Goal: Communication & Community: Answer question/provide support

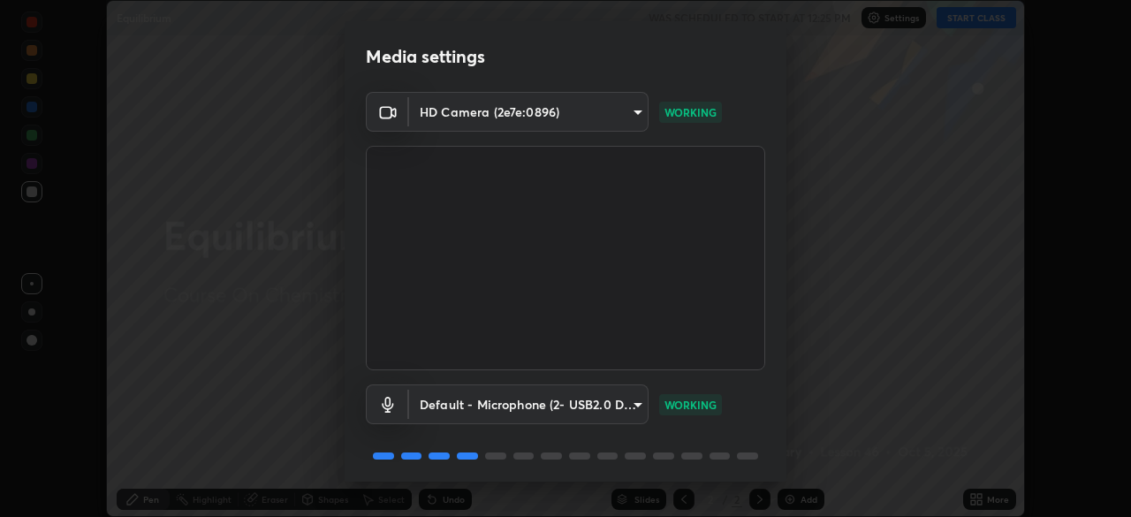
scroll to position [63, 0]
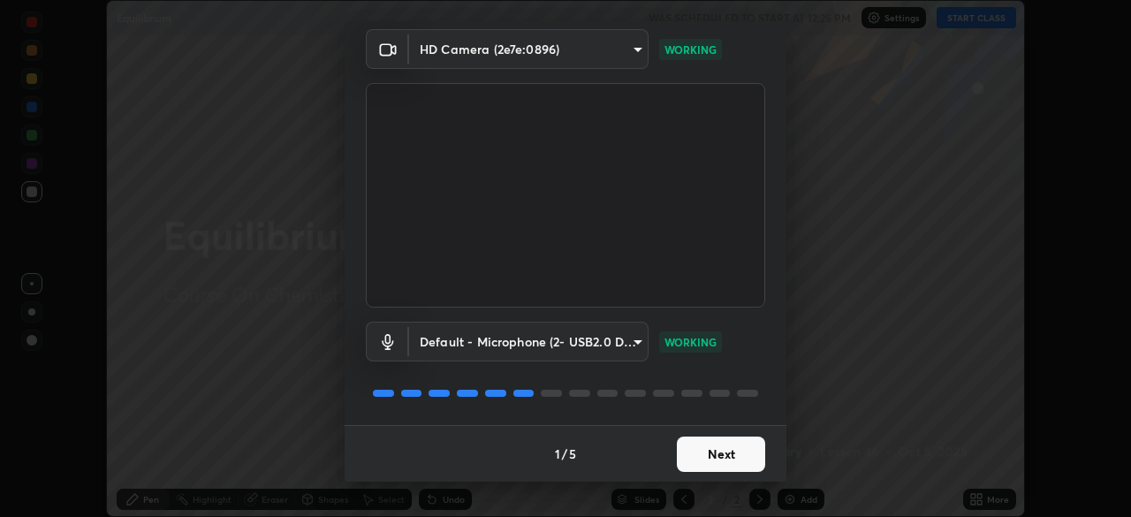
click at [723, 447] on button "Next" at bounding box center [721, 453] width 88 height 35
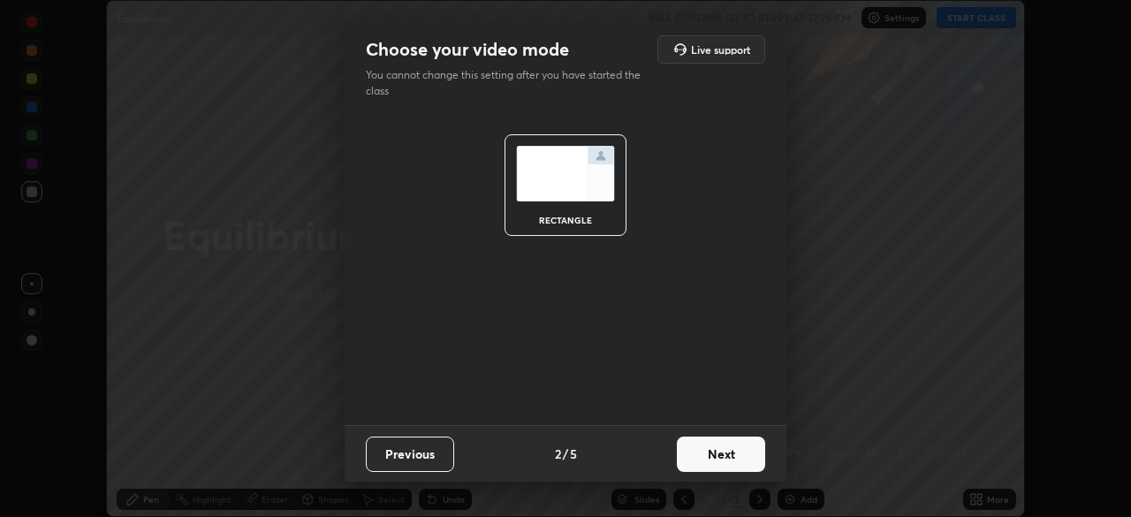
click at [721, 460] on button "Next" at bounding box center [721, 453] width 88 height 35
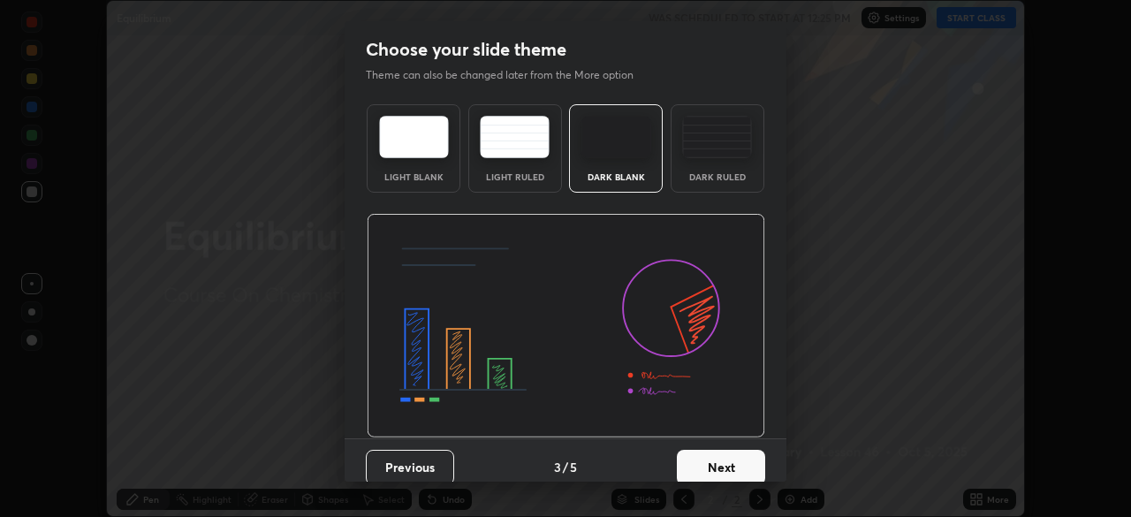
click at [736, 461] on button "Next" at bounding box center [721, 467] width 88 height 35
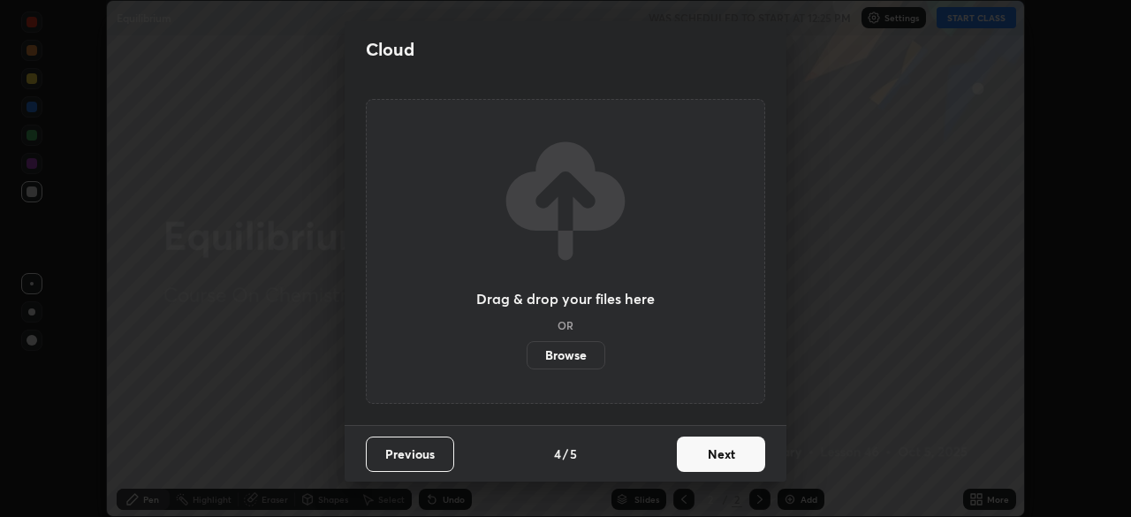
click at [742, 461] on button "Next" at bounding box center [721, 453] width 88 height 35
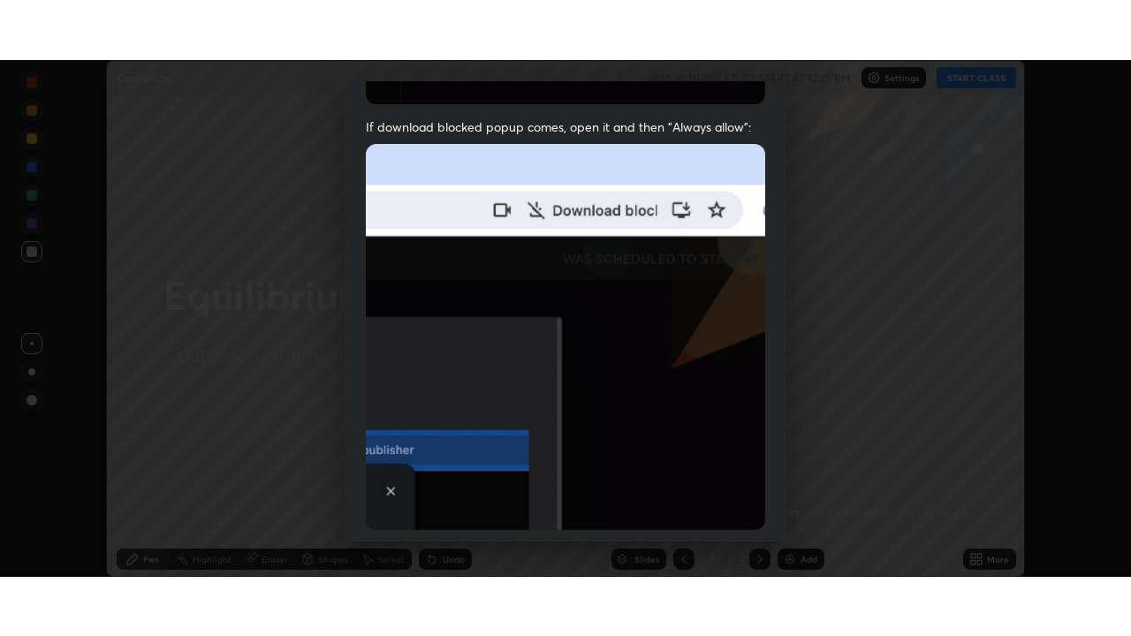
scroll to position [423, 0]
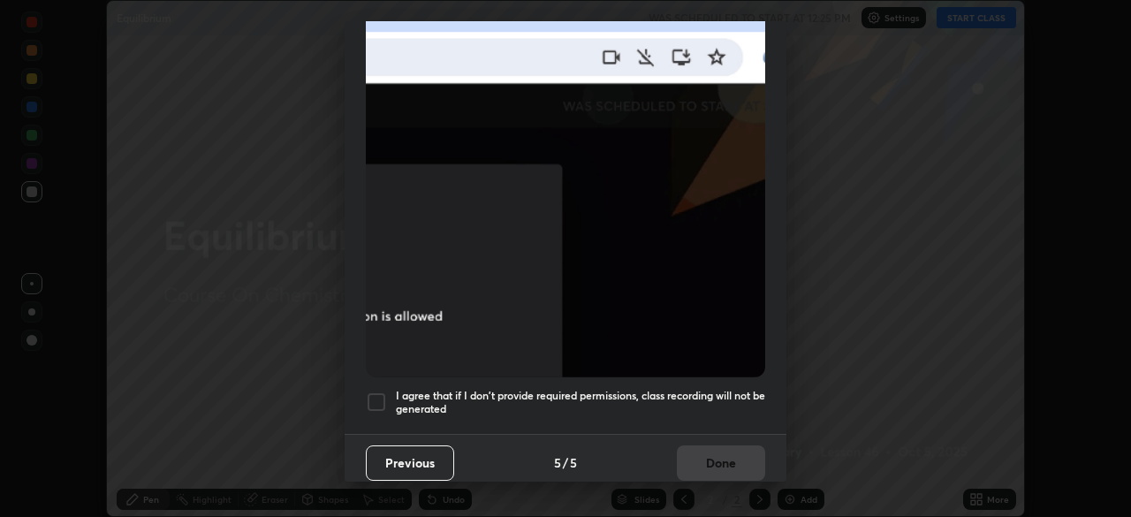
click at [379, 391] on div at bounding box center [376, 401] width 21 height 21
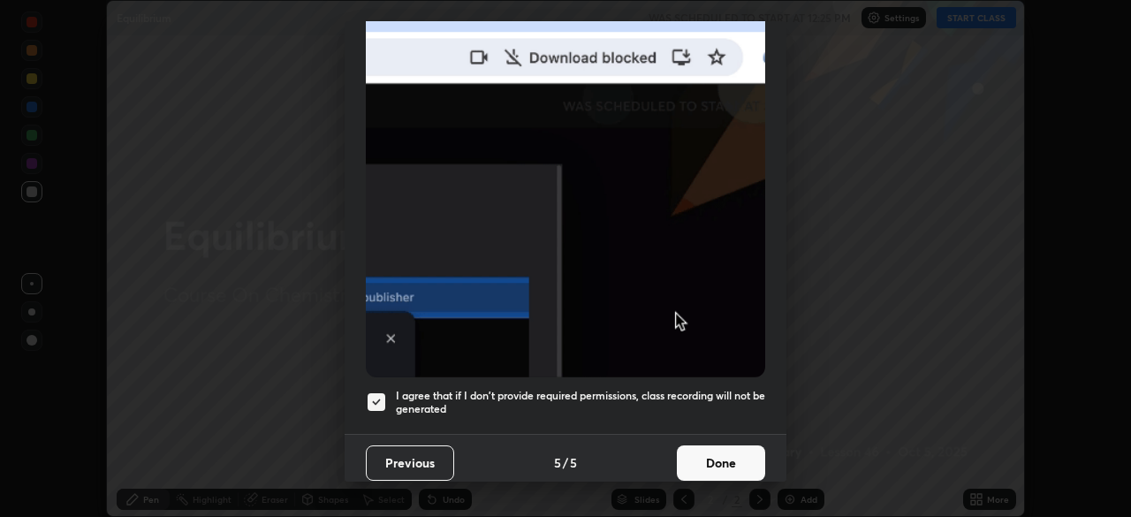
click at [712, 446] on button "Done" at bounding box center [721, 462] width 88 height 35
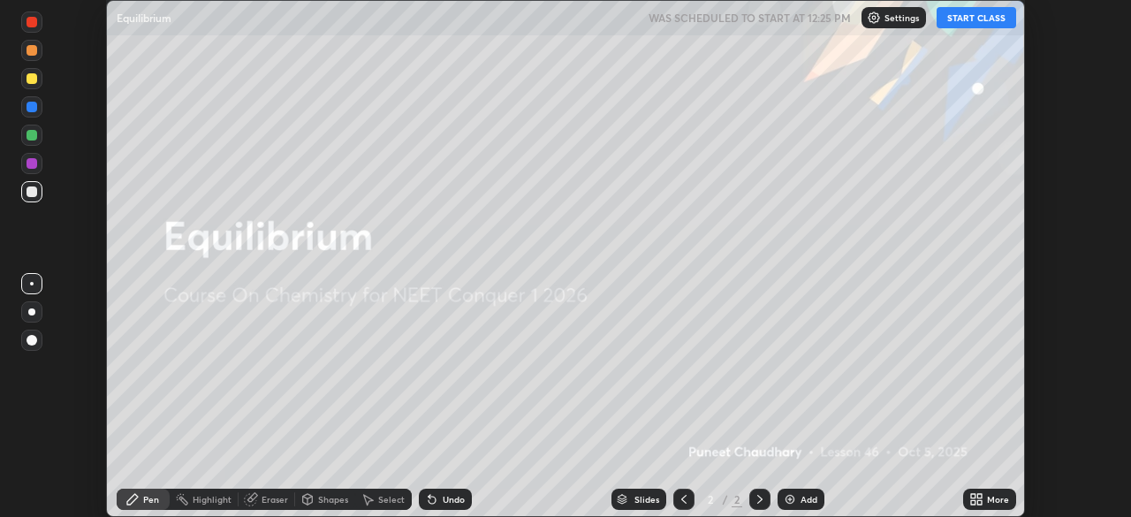
click at [976, 24] on button "START CLASS" at bounding box center [976, 17] width 80 height 21
click at [973, 495] on icon at bounding box center [973, 496] width 4 height 4
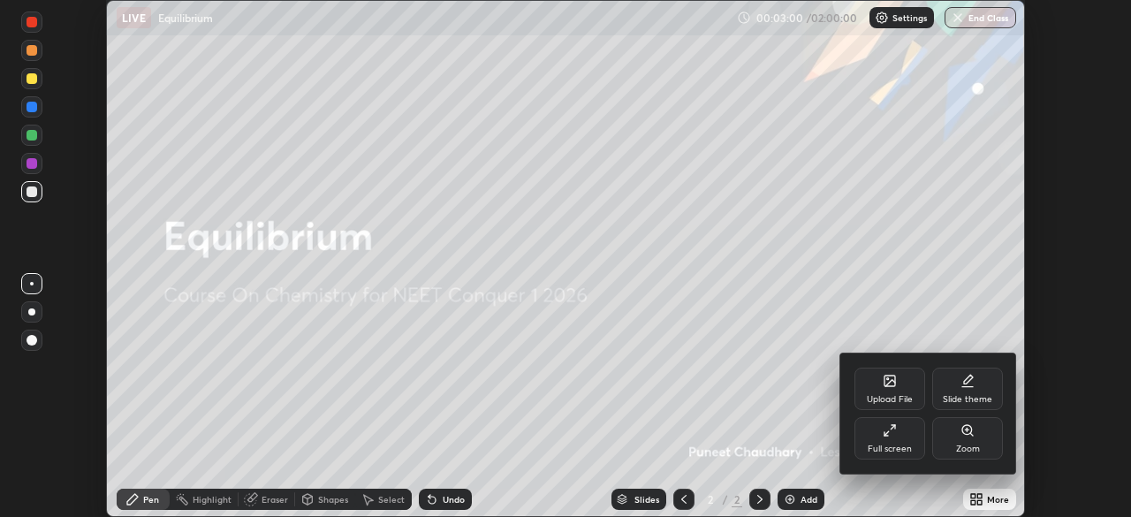
click at [906, 432] on div "Full screen" at bounding box center [889, 438] width 71 height 42
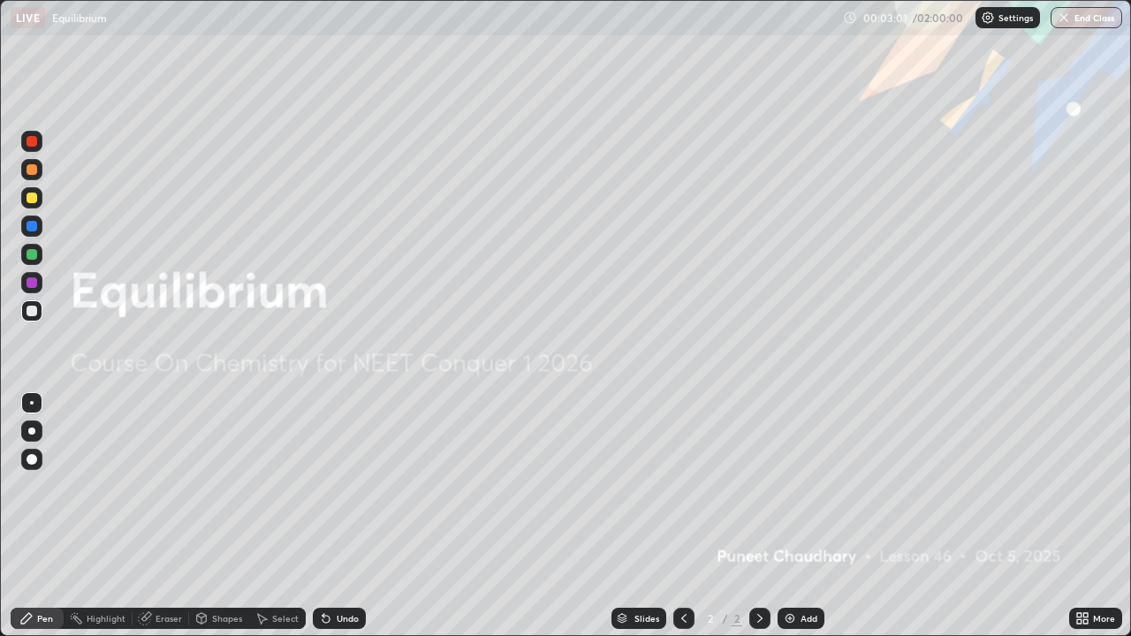
scroll to position [636, 1131]
click at [804, 516] on div "Add" at bounding box center [808, 618] width 17 height 9
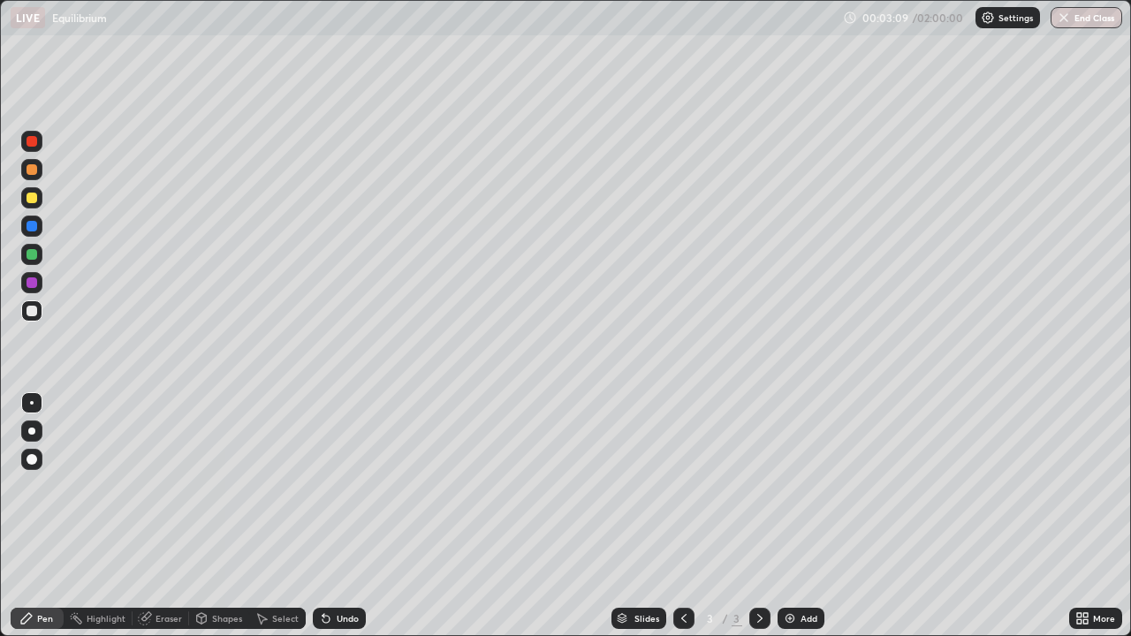
click at [42, 427] on div at bounding box center [31, 430] width 21 height 21
click at [171, 516] on div "Eraser" at bounding box center [161, 618] width 57 height 21
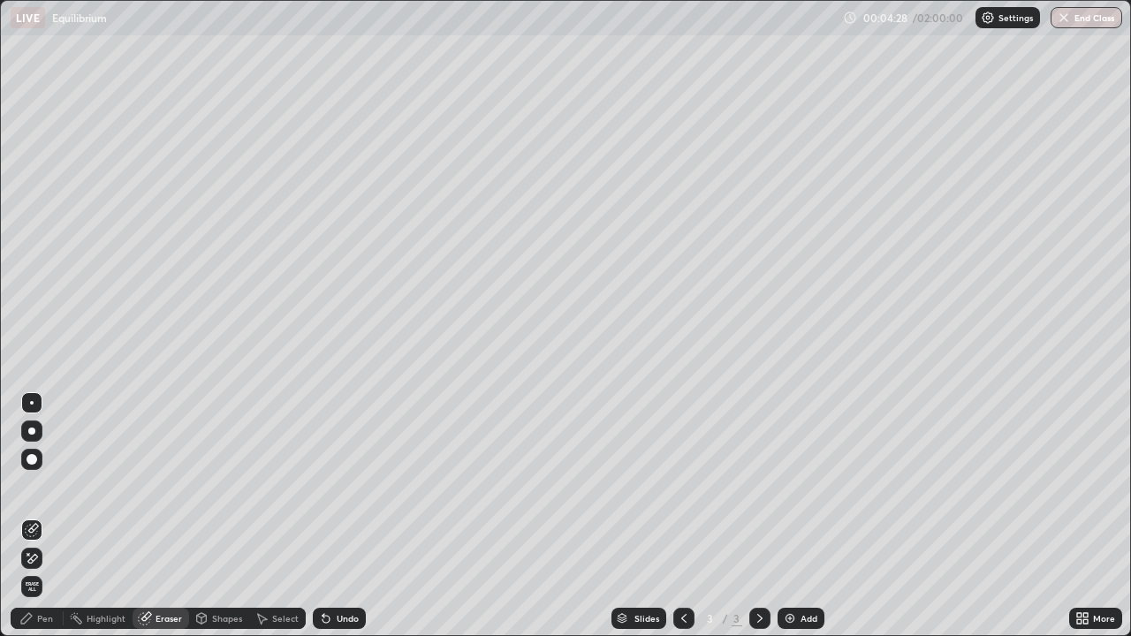
click at [44, 516] on div "Pen" at bounding box center [45, 618] width 16 height 9
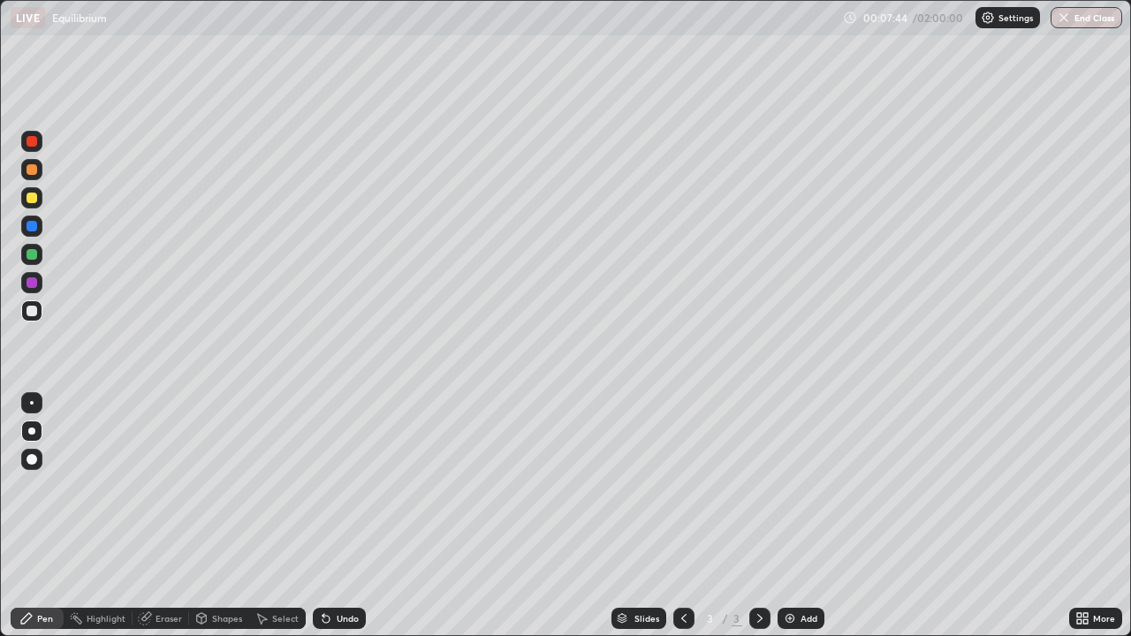
click at [804, 516] on div "Add" at bounding box center [808, 618] width 17 height 9
click at [32, 256] on div at bounding box center [32, 254] width 11 height 11
click at [30, 202] on div at bounding box center [32, 198] width 11 height 11
click at [804, 516] on div "Add" at bounding box center [808, 618] width 17 height 9
click at [341, 516] on div "Undo" at bounding box center [348, 618] width 22 height 9
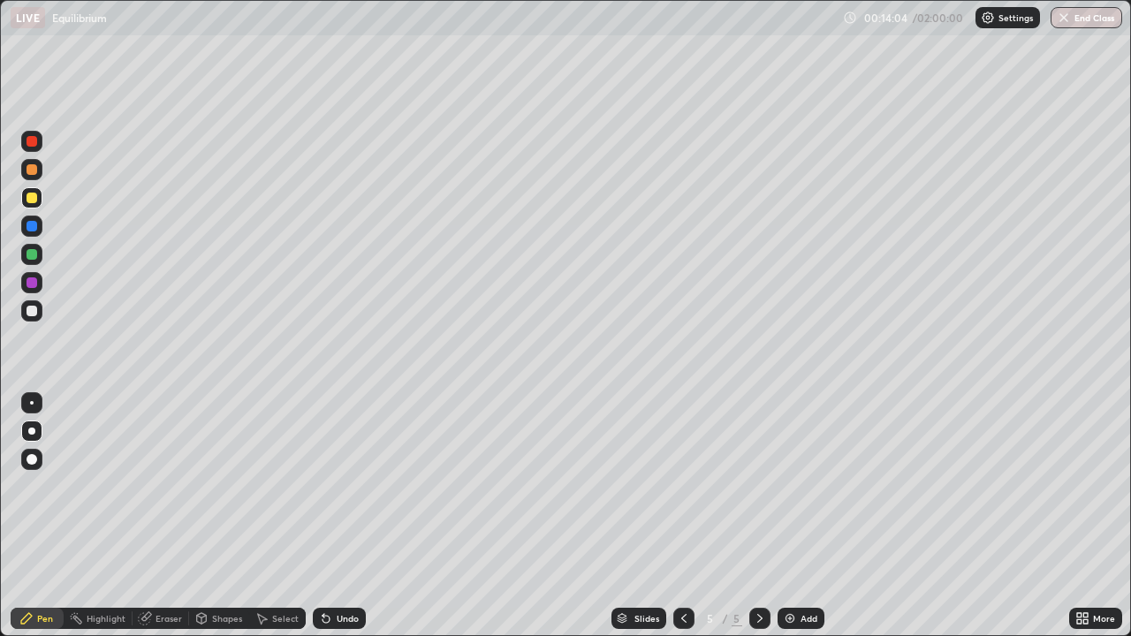
click at [673, 516] on div at bounding box center [683, 618] width 21 height 21
click at [756, 516] on icon at bounding box center [760, 618] width 14 height 14
click at [32, 228] on div at bounding box center [32, 226] width 11 height 11
click at [28, 255] on div at bounding box center [32, 254] width 11 height 11
click at [163, 516] on div "Eraser" at bounding box center [168, 618] width 27 height 9
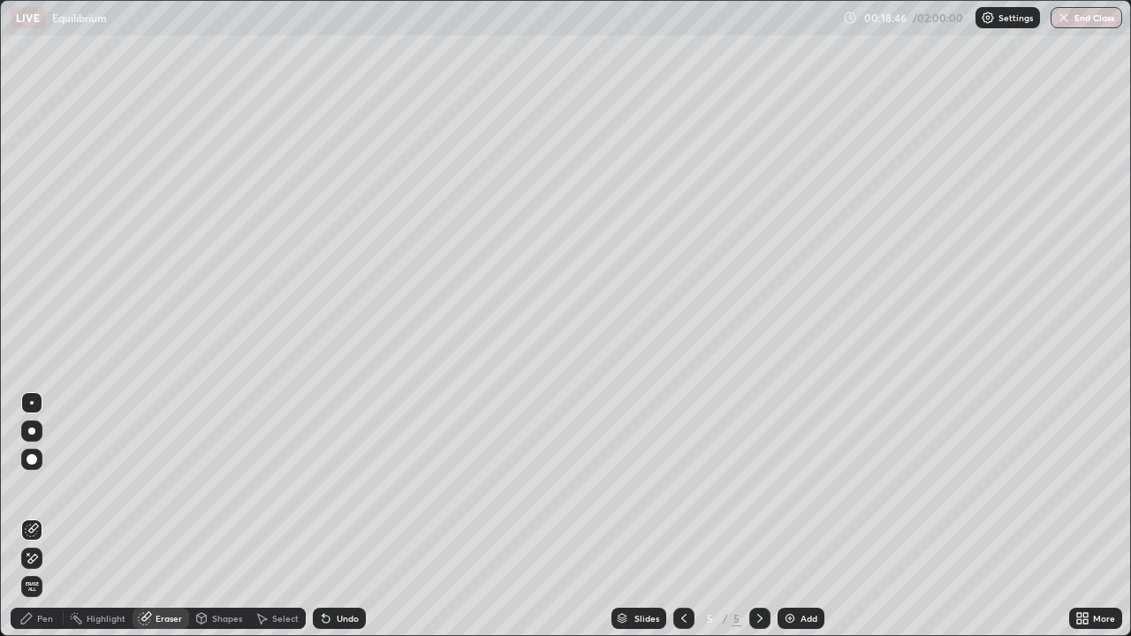
click at [43, 516] on div "Pen" at bounding box center [45, 618] width 16 height 9
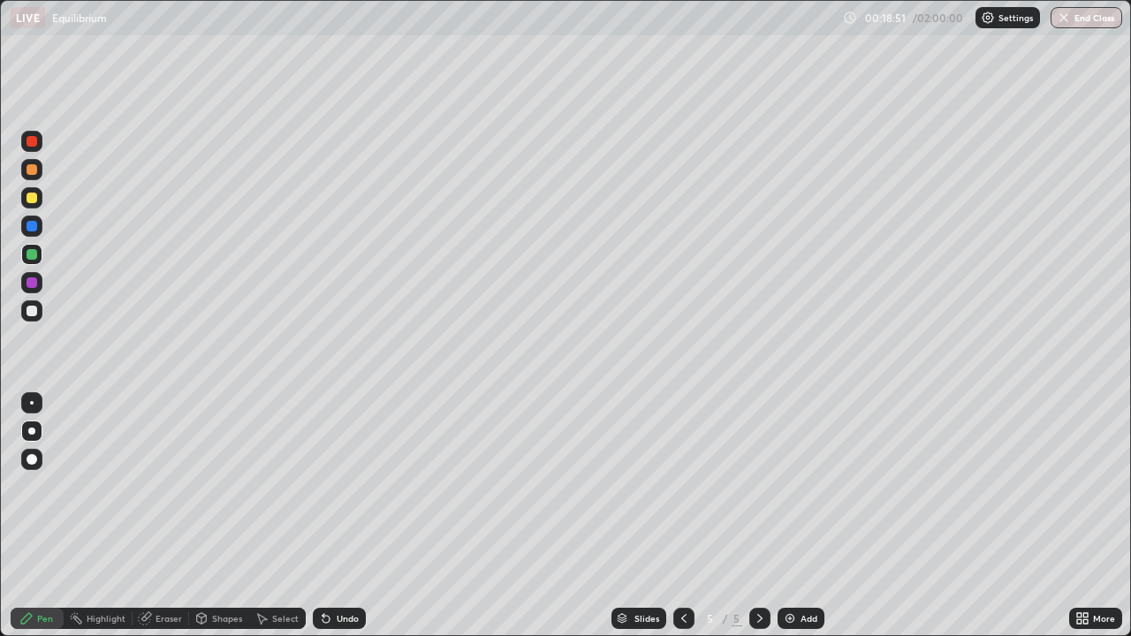
click at [337, 516] on div "Undo" at bounding box center [348, 618] width 22 height 9
click at [340, 516] on div "Undo" at bounding box center [348, 618] width 22 height 9
click at [39, 314] on div at bounding box center [31, 310] width 21 height 21
click at [168, 516] on div "Eraser" at bounding box center [168, 618] width 27 height 9
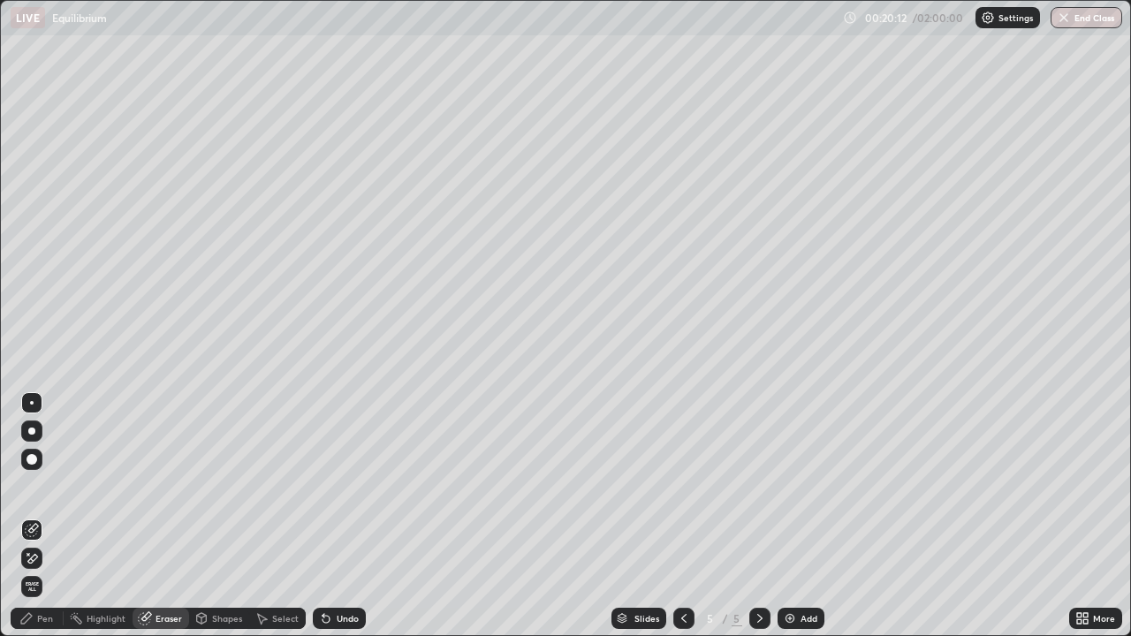
click at [49, 516] on div "Pen" at bounding box center [45, 618] width 16 height 9
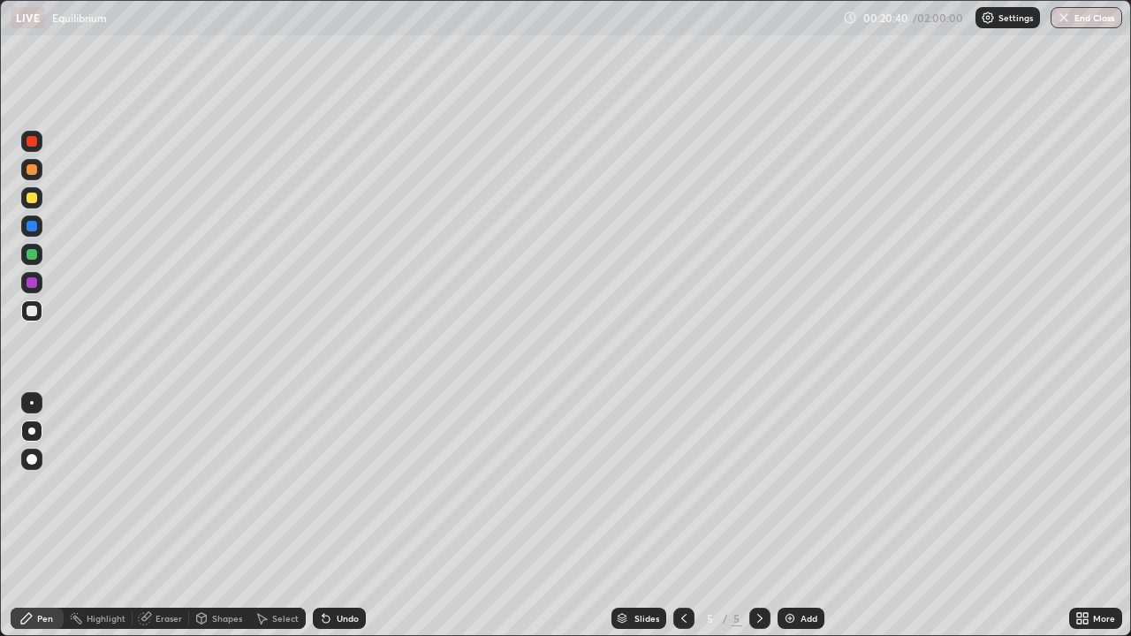
click at [27, 200] on div at bounding box center [32, 198] width 11 height 11
click at [36, 311] on div at bounding box center [32, 311] width 11 height 11
click at [160, 516] on div "Eraser" at bounding box center [168, 618] width 27 height 9
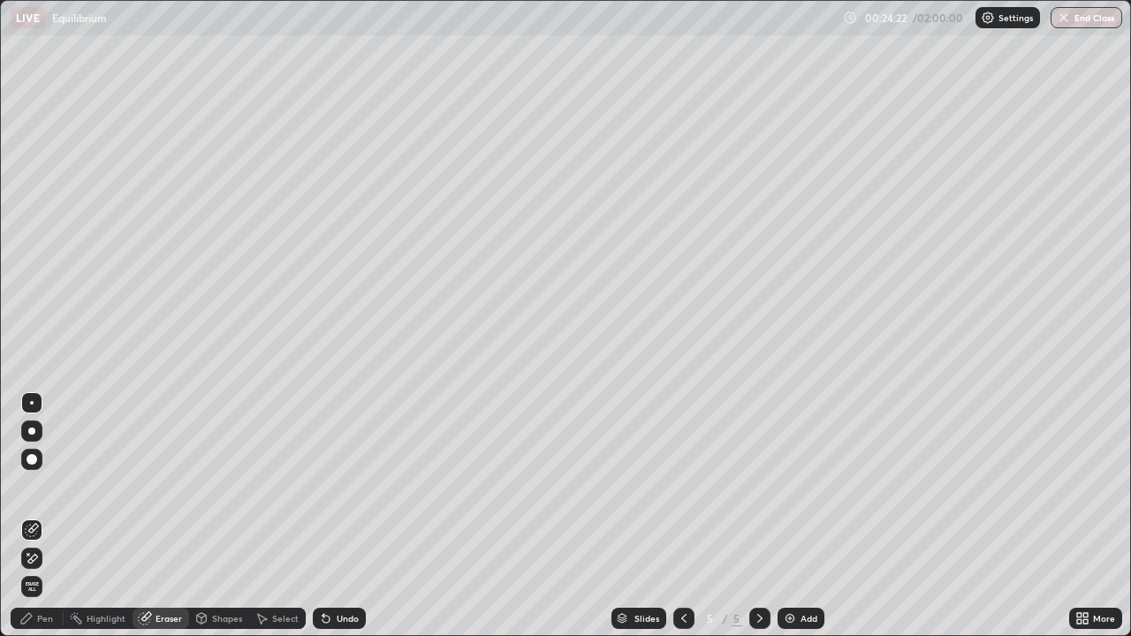
click at [49, 516] on div "Pen" at bounding box center [45, 618] width 16 height 9
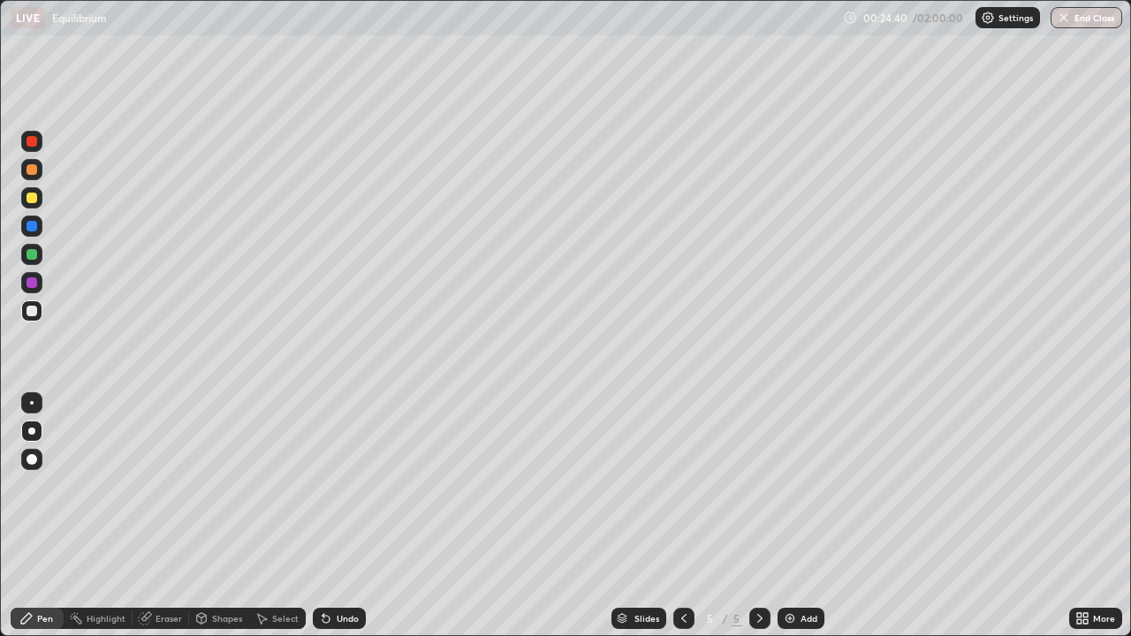
click at [169, 516] on div "Eraser" at bounding box center [168, 618] width 27 height 9
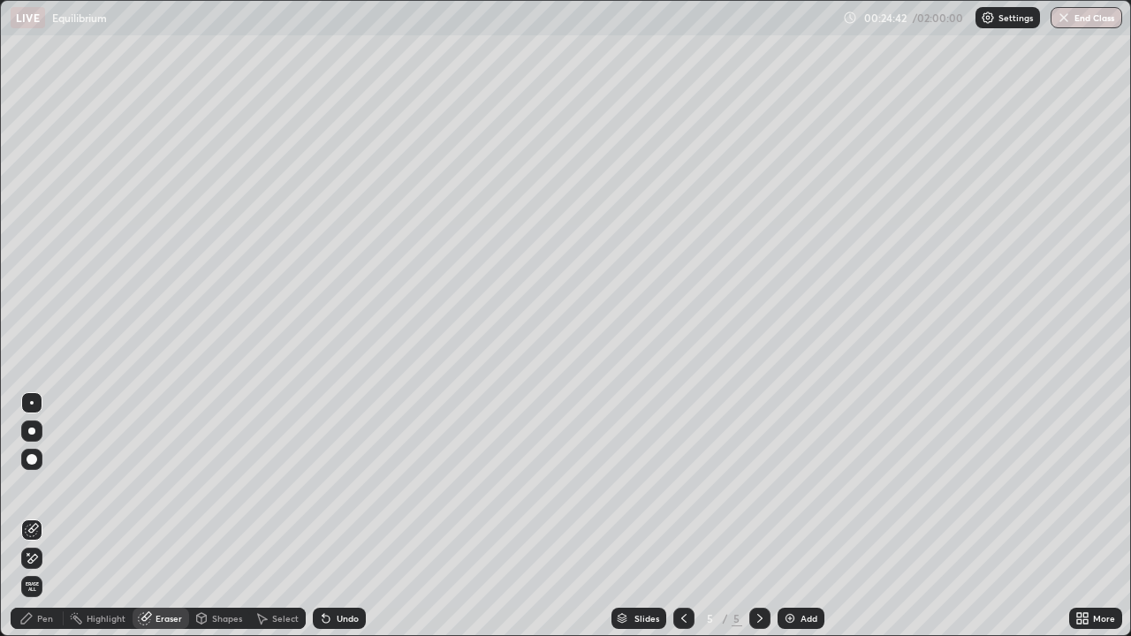
click at [41, 516] on div "Pen" at bounding box center [45, 618] width 16 height 9
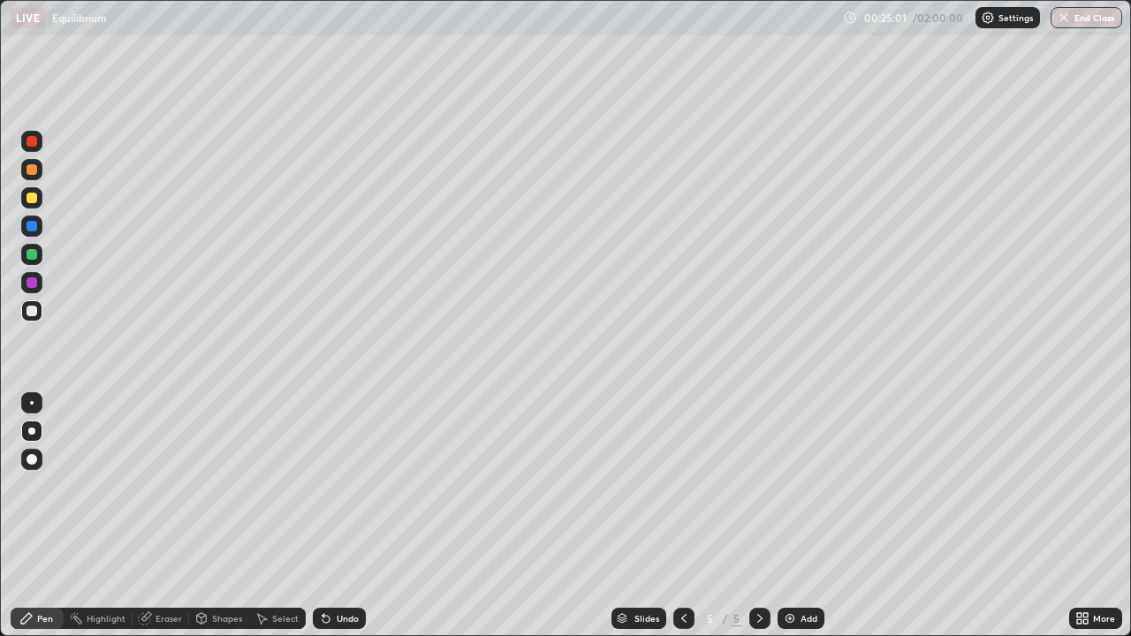
click at [865, 516] on div "Slides 5 / 5 Add" at bounding box center [717, 618] width 703 height 35
click at [172, 516] on div "Eraser" at bounding box center [168, 618] width 27 height 9
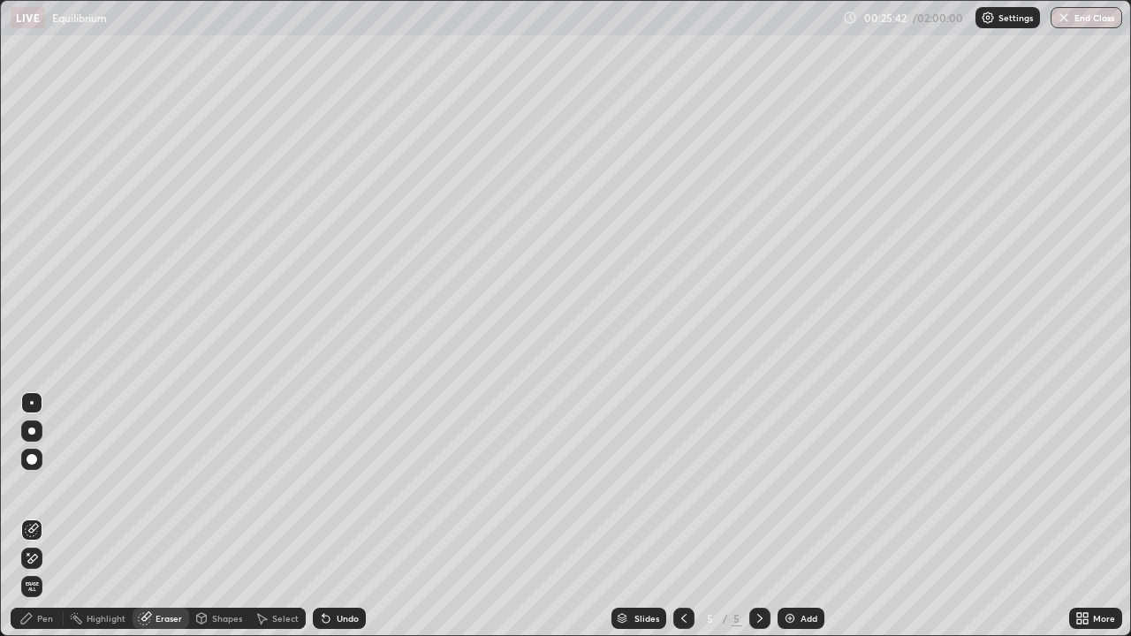
click at [47, 516] on div "Pen" at bounding box center [45, 618] width 16 height 9
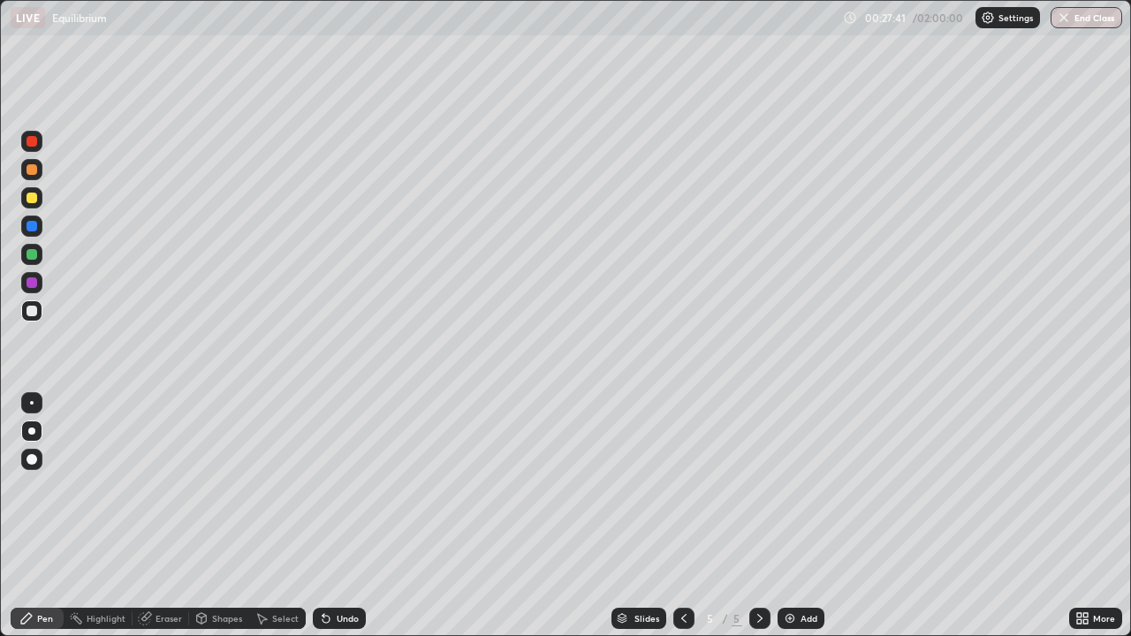
click at [33, 141] on div at bounding box center [32, 141] width 11 height 11
click at [683, 516] on icon at bounding box center [684, 618] width 14 height 14
click at [758, 516] on icon at bounding box center [760, 618] width 14 height 14
click at [796, 516] on div "Add" at bounding box center [800, 618] width 47 height 21
click at [33, 312] on div at bounding box center [32, 311] width 11 height 11
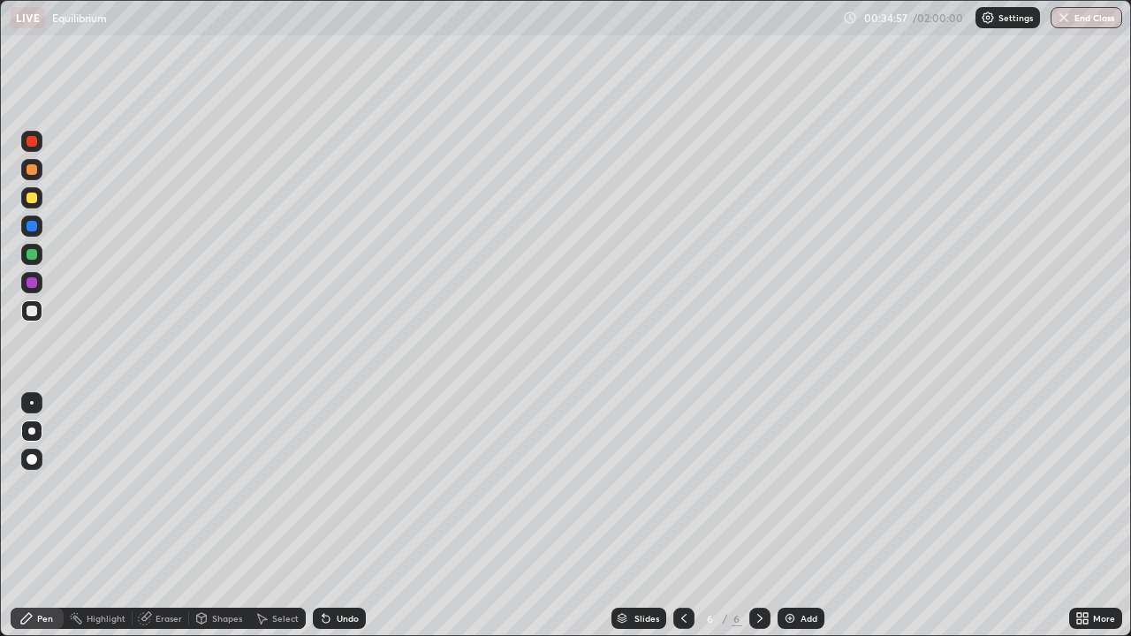
click at [32, 199] on div at bounding box center [32, 198] width 11 height 11
click at [172, 516] on div "Eraser" at bounding box center [168, 618] width 27 height 9
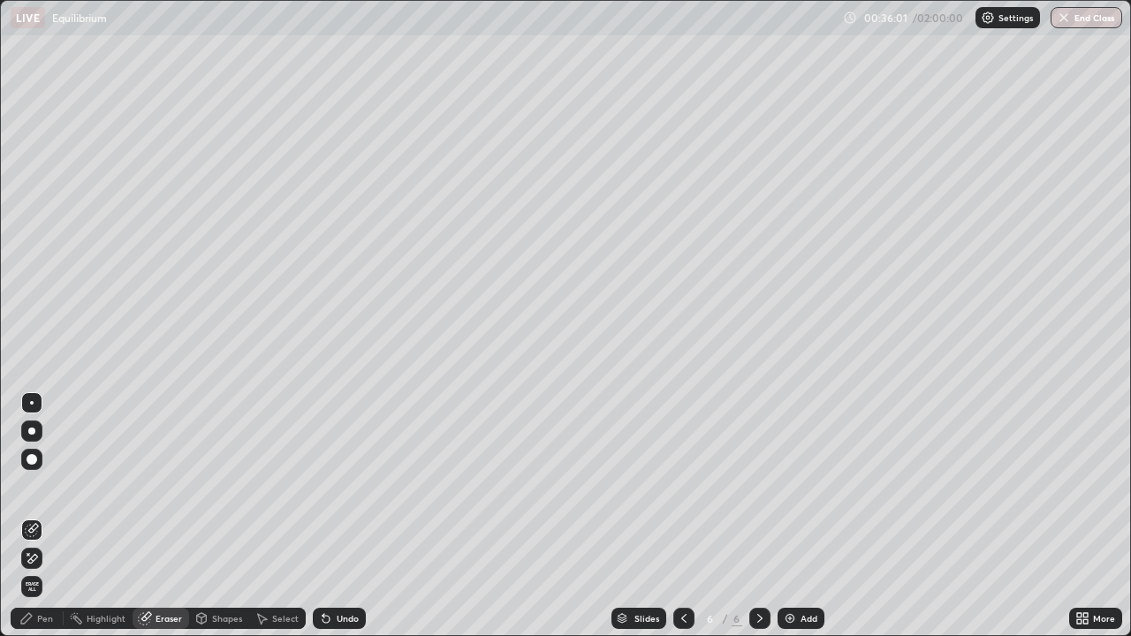
click at [43, 516] on div "Pen" at bounding box center [45, 618] width 16 height 9
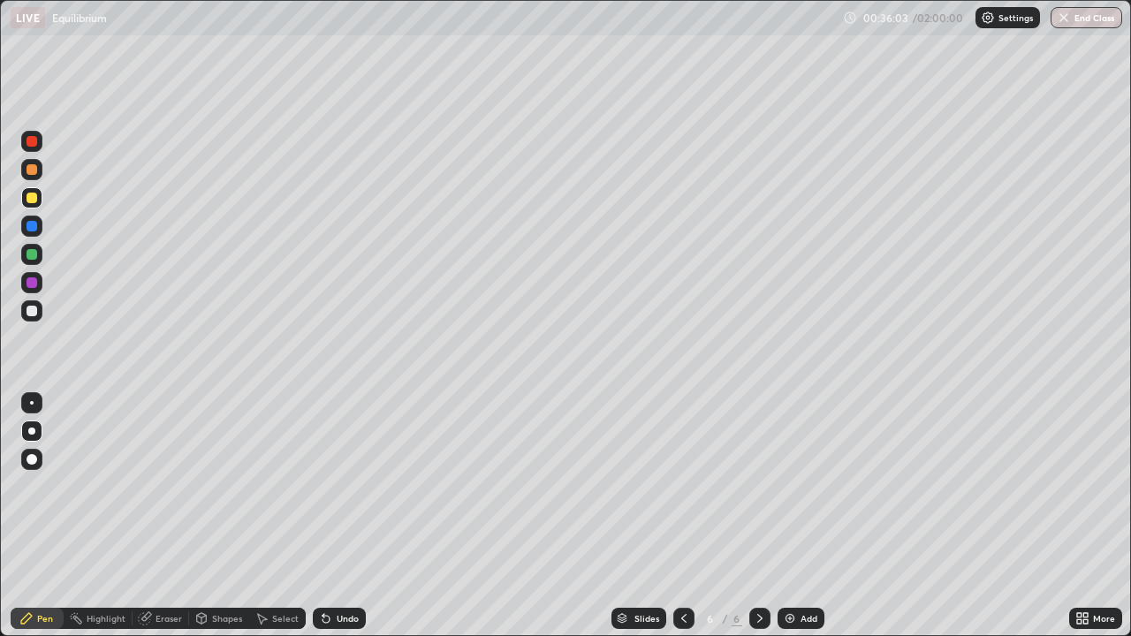
click at [172, 516] on div "Eraser" at bounding box center [168, 618] width 27 height 9
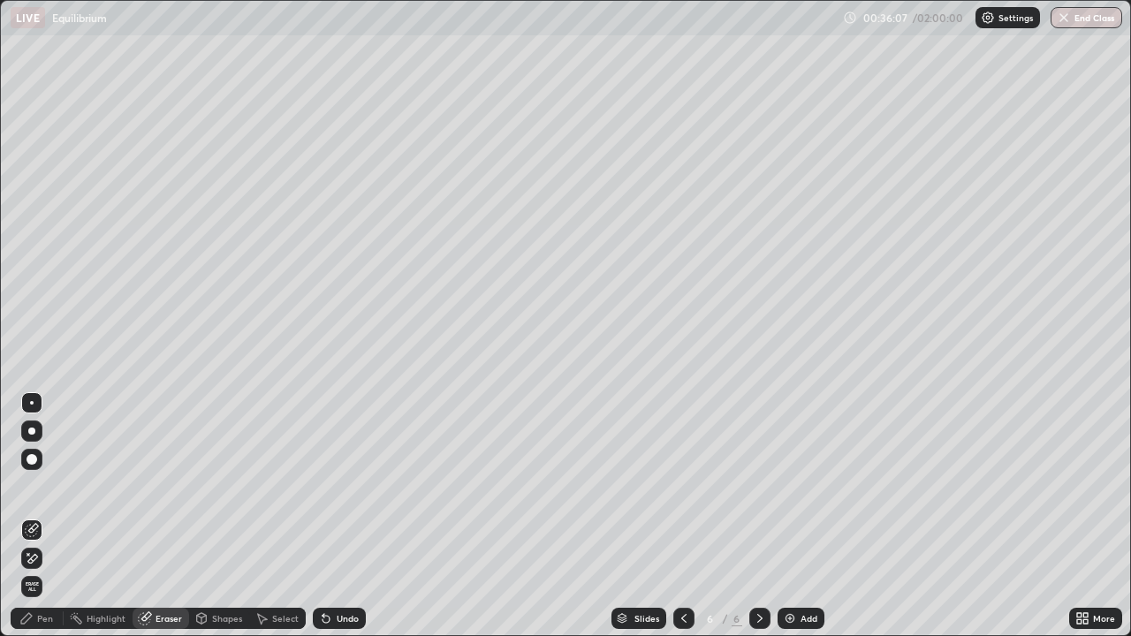
click at [38, 516] on div "Pen" at bounding box center [45, 618] width 16 height 9
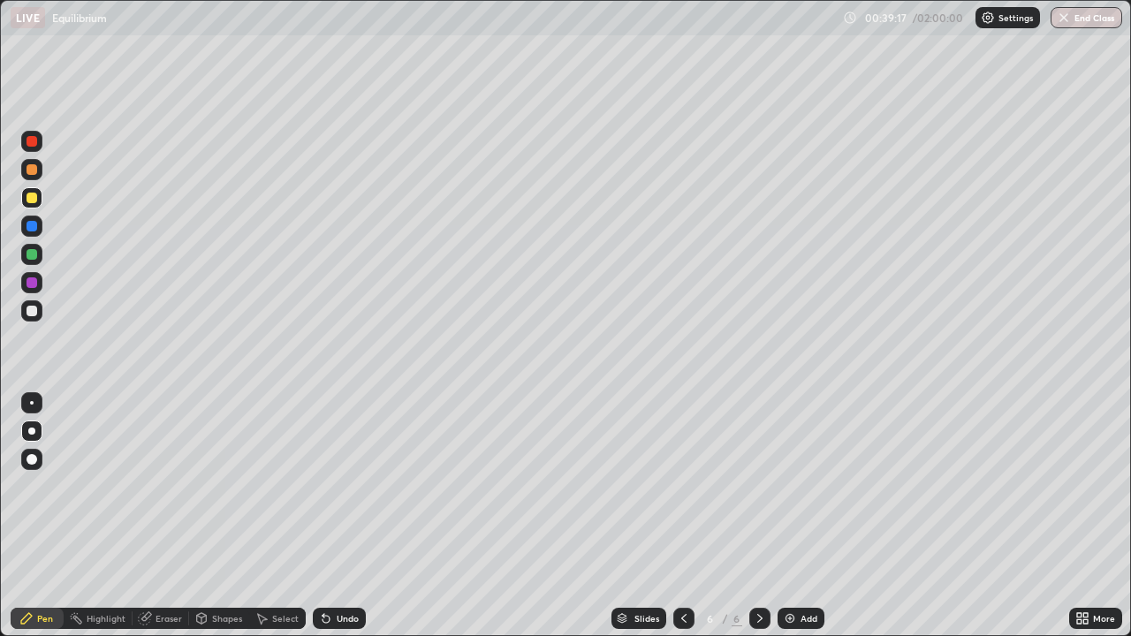
click at [34, 315] on div at bounding box center [32, 311] width 11 height 11
click at [796, 516] on div "Add" at bounding box center [800, 618] width 47 height 21
click at [167, 516] on div "Eraser" at bounding box center [168, 618] width 27 height 9
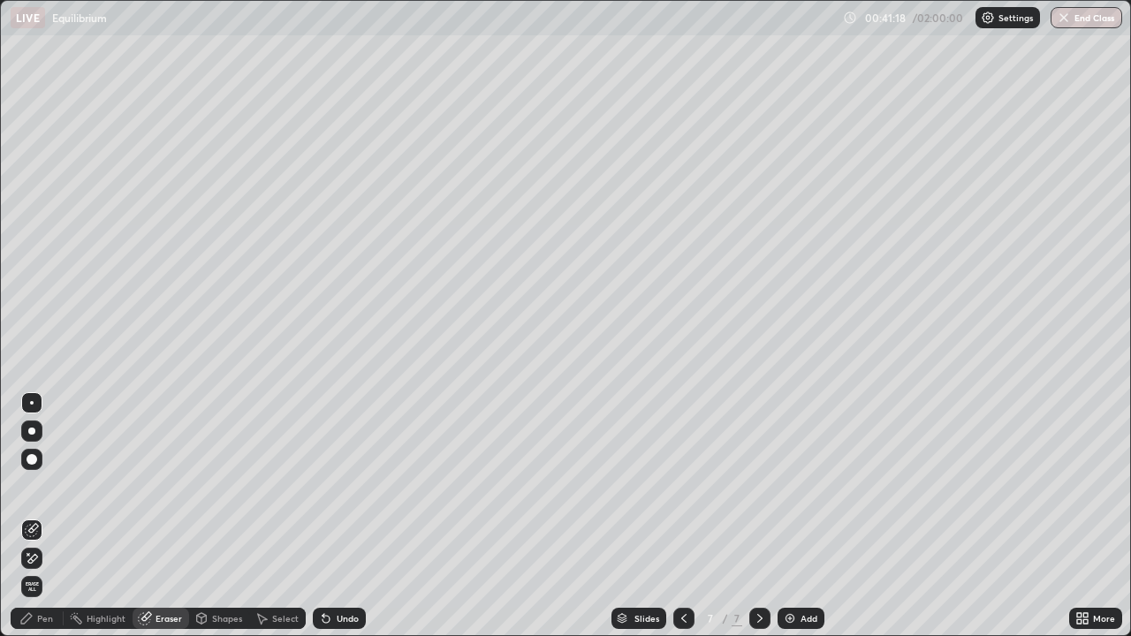
click at [44, 516] on div "Pen" at bounding box center [45, 618] width 16 height 9
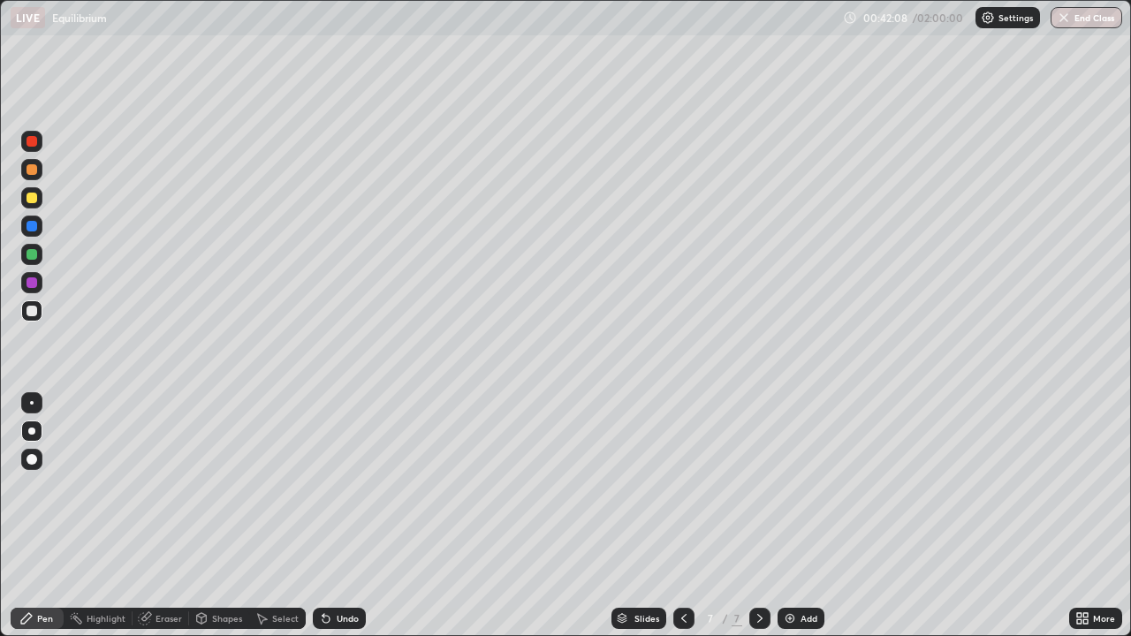
click at [679, 516] on icon at bounding box center [684, 618] width 14 height 14
click at [758, 516] on icon at bounding box center [760, 618] width 14 height 14
click at [32, 198] on div at bounding box center [32, 198] width 11 height 11
click at [170, 516] on div "Eraser" at bounding box center [168, 618] width 27 height 9
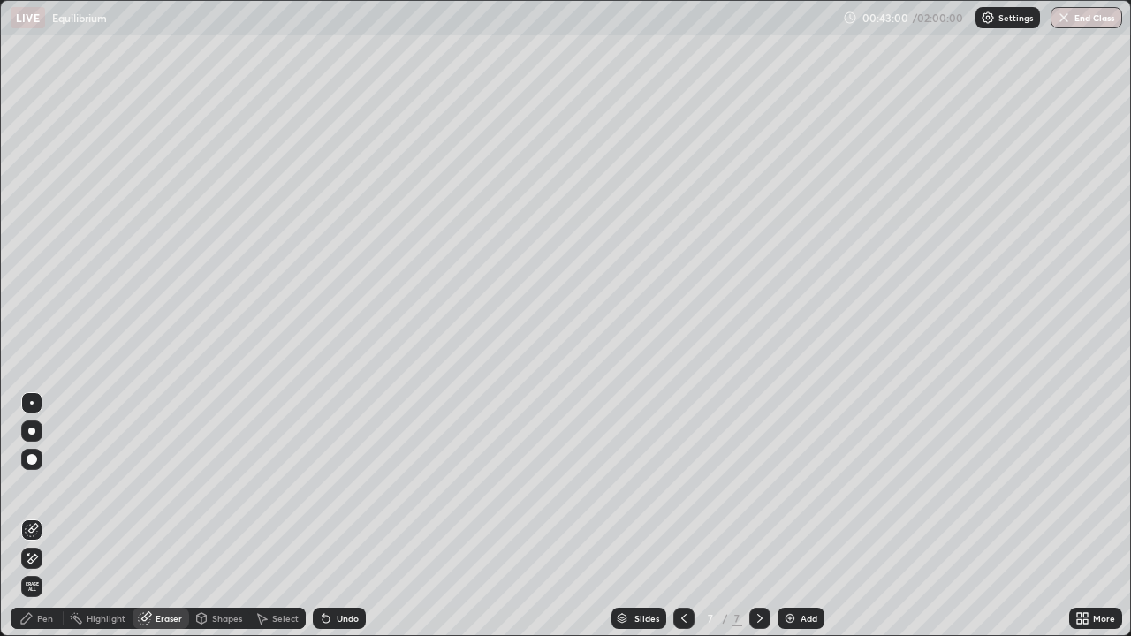
click at [43, 516] on div "Pen" at bounding box center [45, 618] width 16 height 9
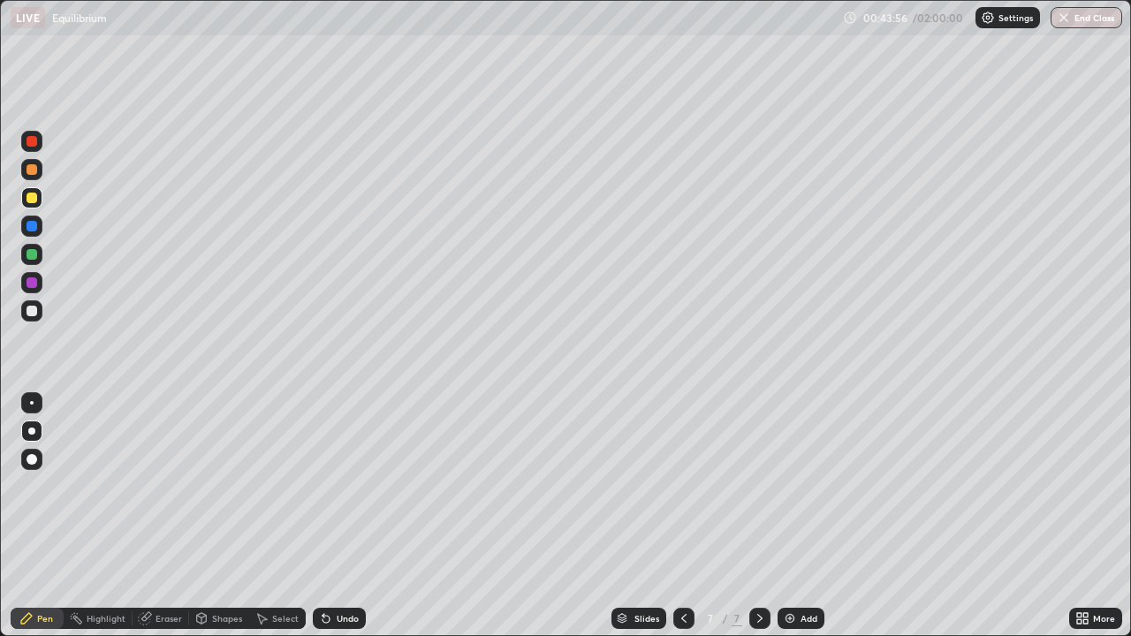
click at [34, 312] on div at bounding box center [32, 311] width 11 height 11
click at [682, 516] on icon at bounding box center [684, 618] width 14 height 14
click at [754, 516] on div at bounding box center [759, 618] width 21 height 21
click at [167, 516] on div "Eraser" at bounding box center [168, 618] width 27 height 9
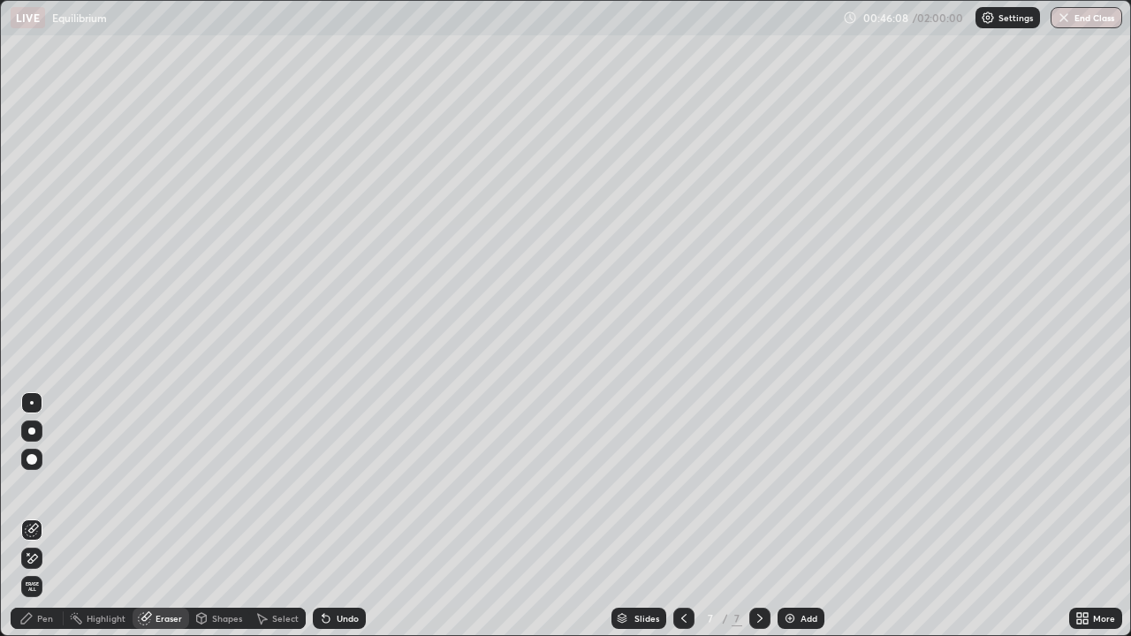
click at [49, 516] on div "Pen" at bounding box center [45, 618] width 16 height 9
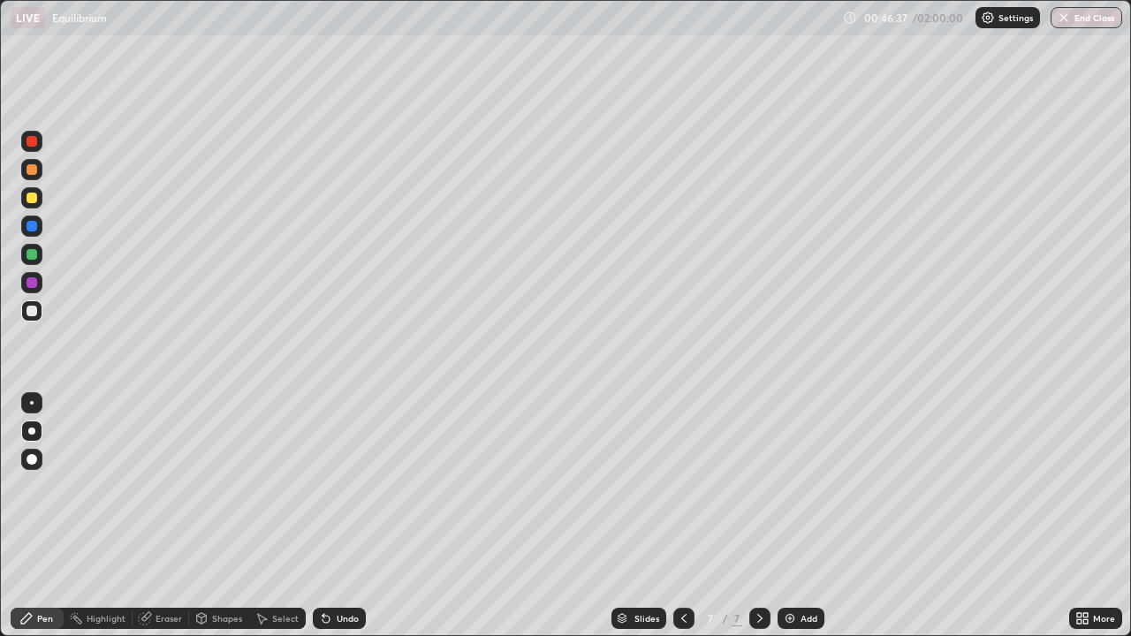
click at [32, 200] on div at bounding box center [32, 198] width 11 height 11
click at [804, 516] on div "Add" at bounding box center [808, 618] width 17 height 9
click at [344, 516] on div "Undo" at bounding box center [348, 618] width 22 height 9
click at [345, 516] on div "Undo" at bounding box center [348, 618] width 22 height 9
click at [347, 516] on div "Undo" at bounding box center [348, 618] width 22 height 9
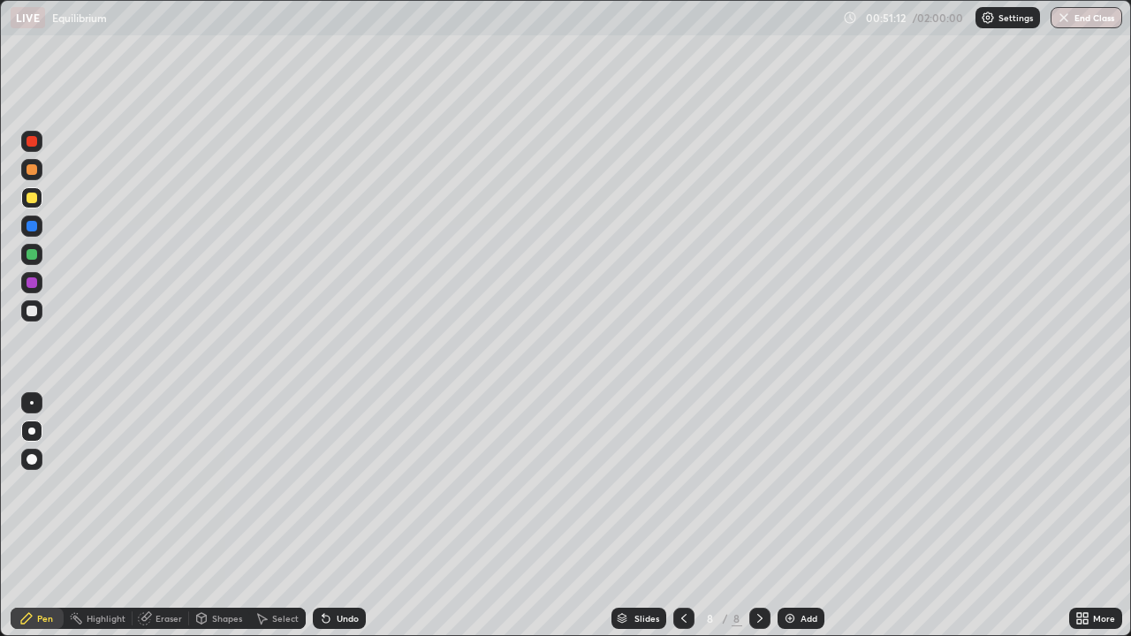
click at [348, 516] on div "Undo" at bounding box center [348, 618] width 22 height 9
click at [34, 170] on div at bounding box center [32, 169] width 11 height 11
click at [680, 516] on icon at bounding box center [684, 618] width 14 height 14
click at [756, 516] on icon at bounding box center [760, 618] width 14 height 14
click at [804, 516] on div "Add" at bounding box center [808, 618] width 17 height 9
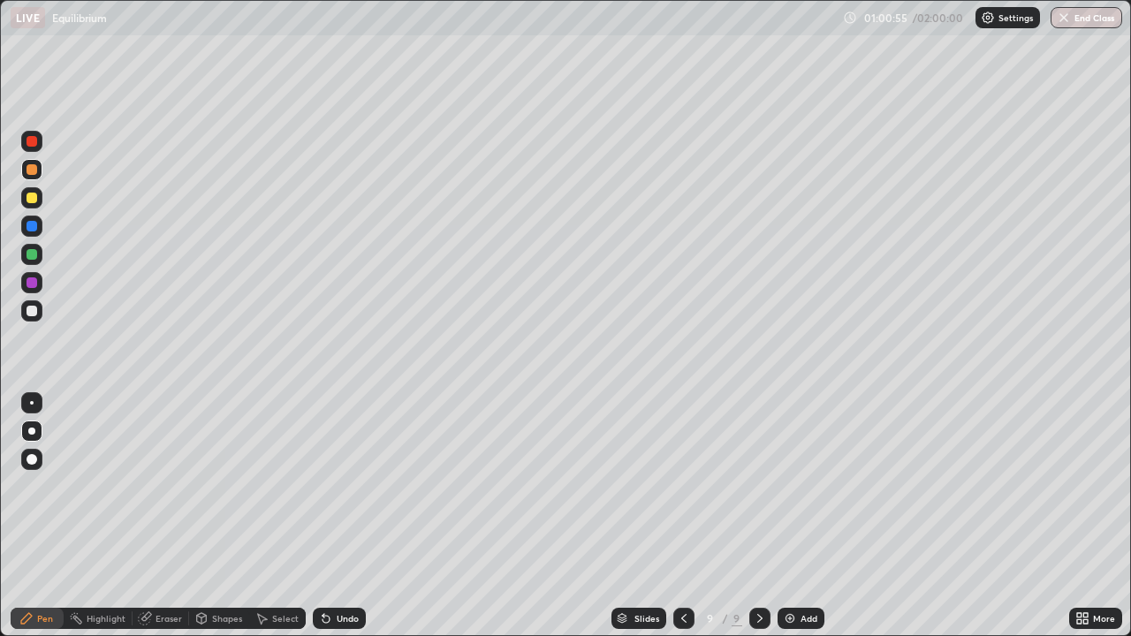
click at [682, 516] on icon at bounding box center [684, 618] width 14 height 14
click at [683, 516] on icon at bounding box center [684, 618] width 14 height 14
click at [758, 516] on icon at bounding box center [760, 618] width 14 height 14
click at [758, 516] on icon at bounding box center [759, 618] width 5 height 9
click at [29, 307] on div at bounding box center [32, 311] width 11 height 11
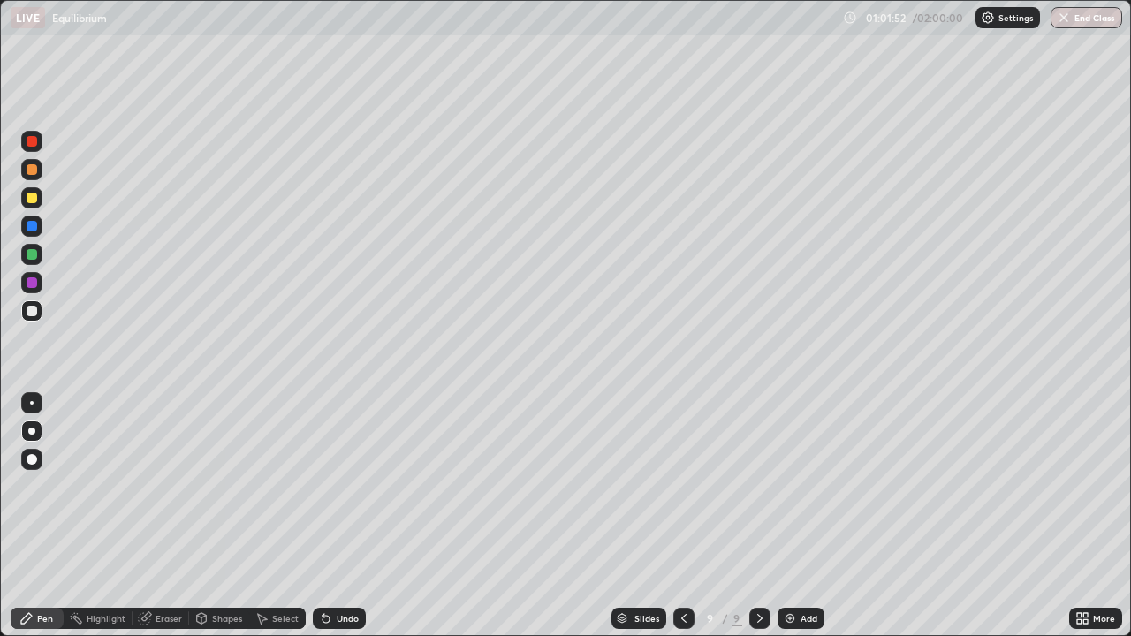
click at [804, 516] on div "Add" at bounding box center [800, 618] width 47 height 21
click at [681, 516] on icon at bounding box center [683, 618] width 14 height 14
click at [755, 516] on icon at bounding box center [760, 618] width 14 height 14
click at [681, 516] on icon at bounding box center [682, 618] width 5 height 9
click at [753, 516] on icon at bounding box center [760, 618] width 14 height 14
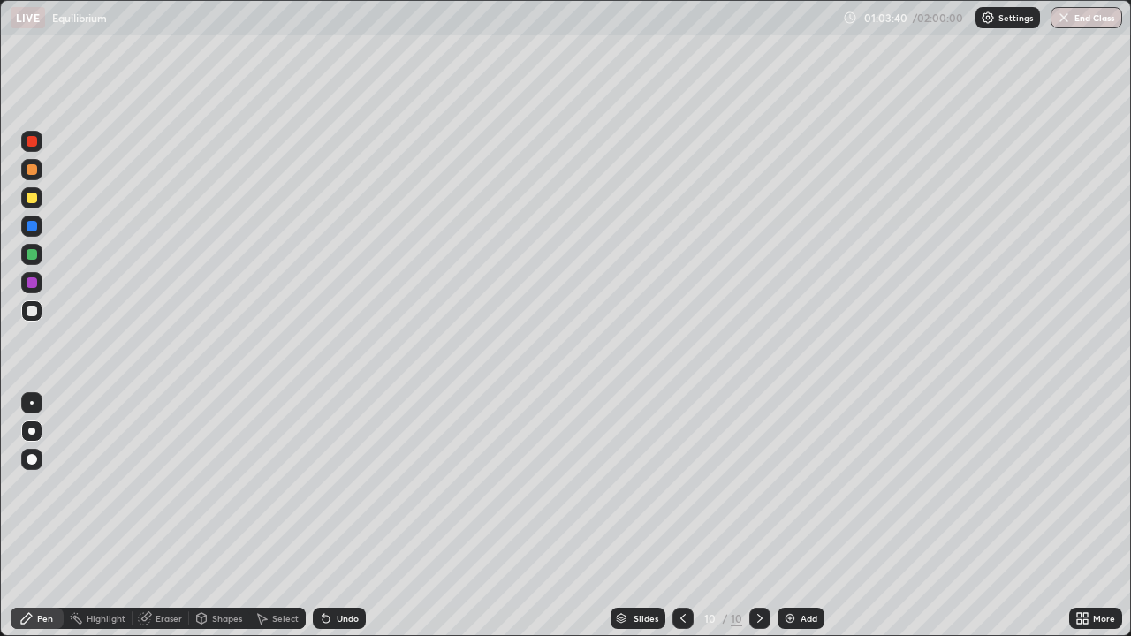
click at [680, 516] on icon at bounding box center [683, 618] width 14 height 14
click at [756, 516] on icon at bounding box center [760, 618] width 14 height 14
click at [169, 516] on div "Eraser" at bounding box center [168, 618] width 27 height 9
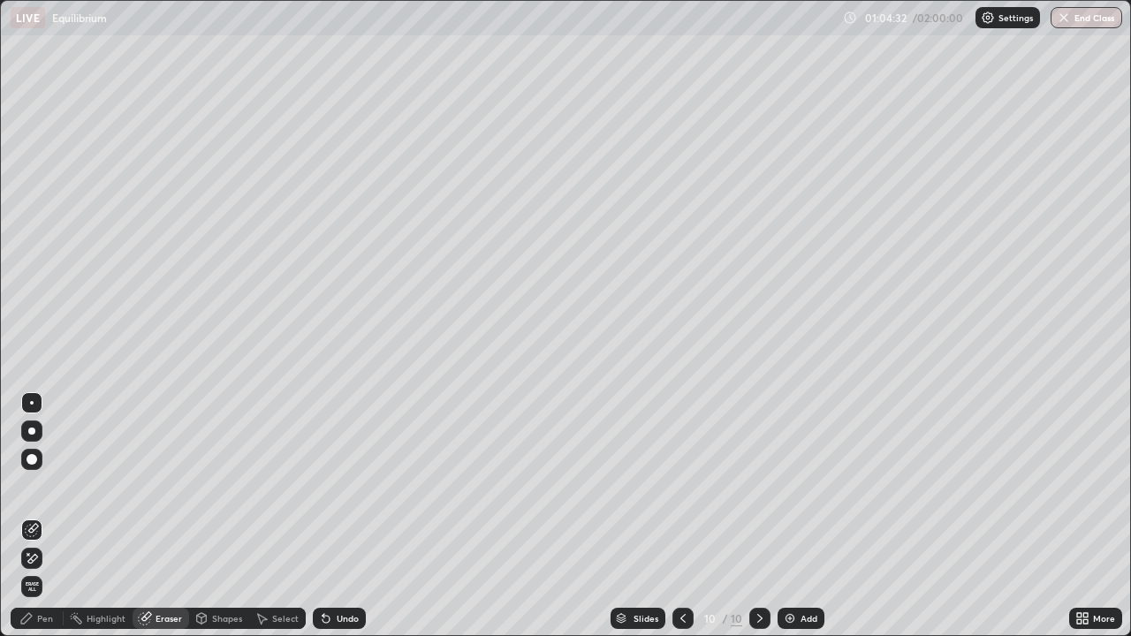
click at [53, 516] on div "Pen" at bounding box center [37, 618] width 53 height 21
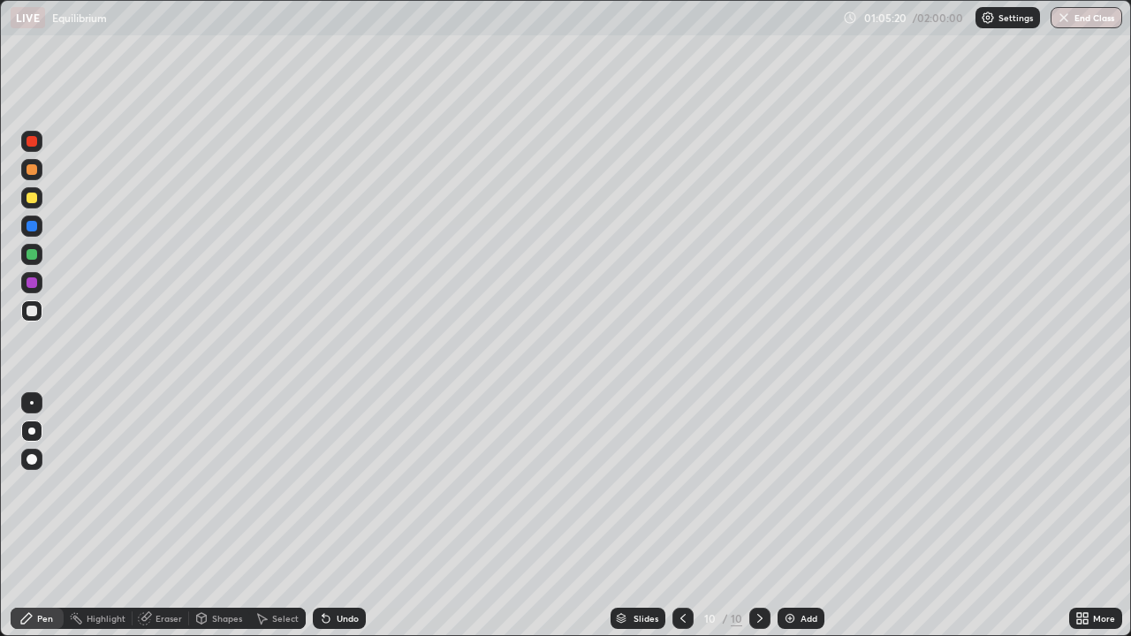
click at [353, 516] on div "Undo" at bounding box center [348, 618] width 22 height 9
click at [32, 144] on div at bounding box center [32, 141] width 11 height 11
click at [681, 516] on icon at bounding box center [683, 618] width 14 height 14
click at [755, 516] on icon at bounding box center [760, 618] width 14 height 14
click at [161, 516] on div "Eraser" at bounding box center [168, 618] width 27 height 9
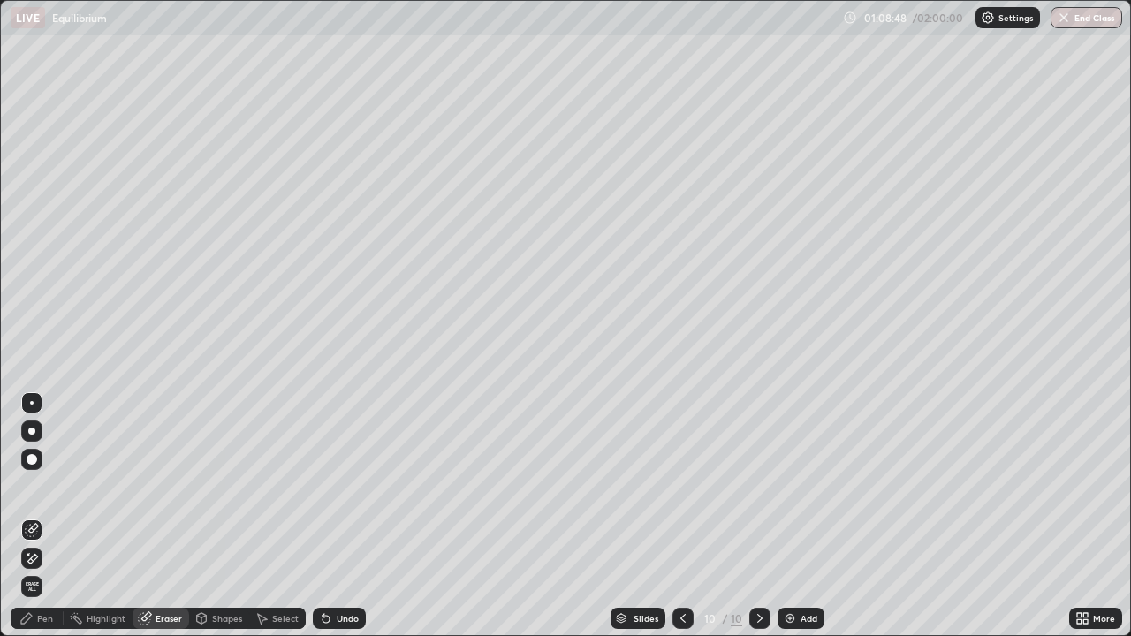
click at [800, 516] on div "Add" at bounding box center [808, 618] width 17 height 9
click at [44, 516] on div "Pen" at bounding box center [45, 618] width 16 height 9
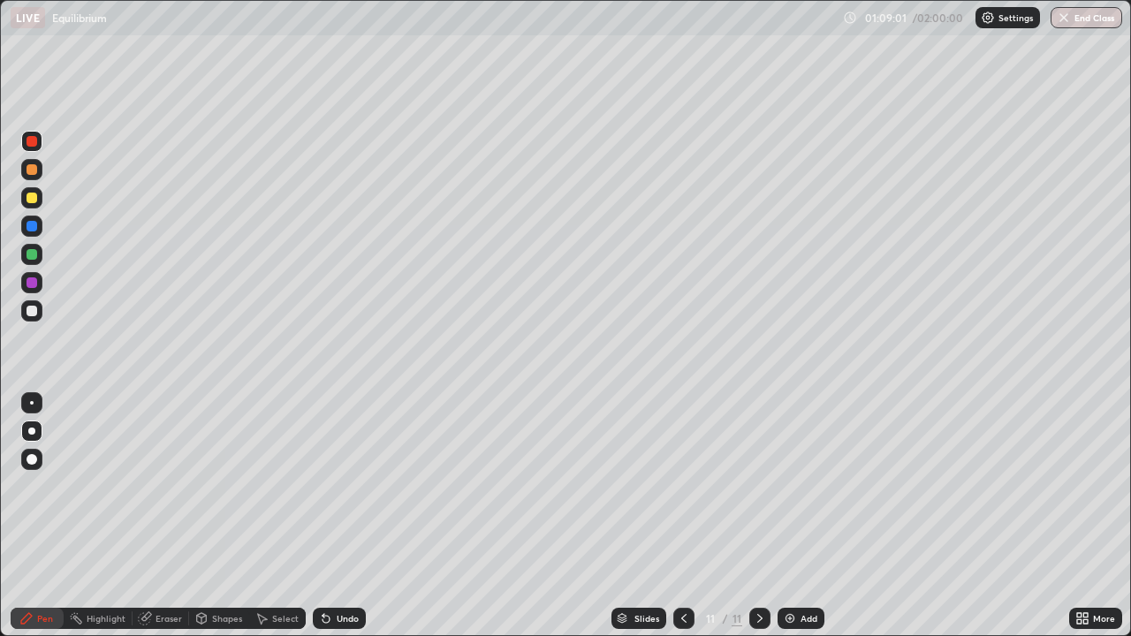
click at [30, 307] on div at bounding box center [32, 311] width 11 height 11
click at [808, 516] on div "Add" at bounding box center [808, 618] width 17 height 9
click at [31, 198] on div at bounding box center [32, 198] width 11 height 11
click at [171, 516] on div "Eraser" at bounding box center [168, 618] width 27 height 9
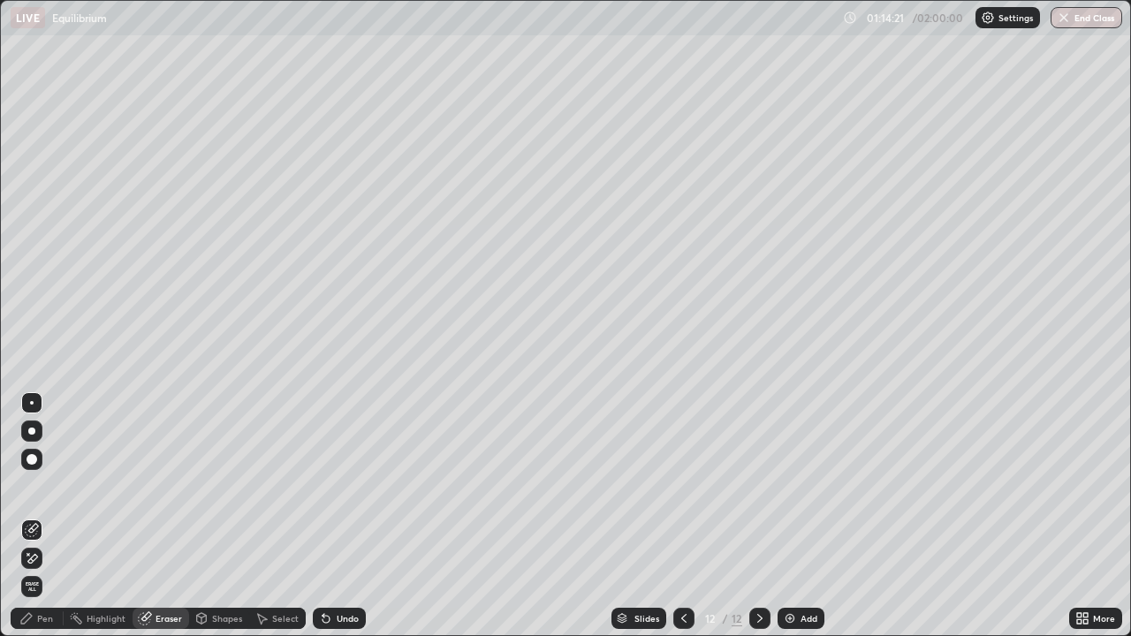
click at [40, 516] on div "Pen" at bounding box center [45, 618] width 16 height 9
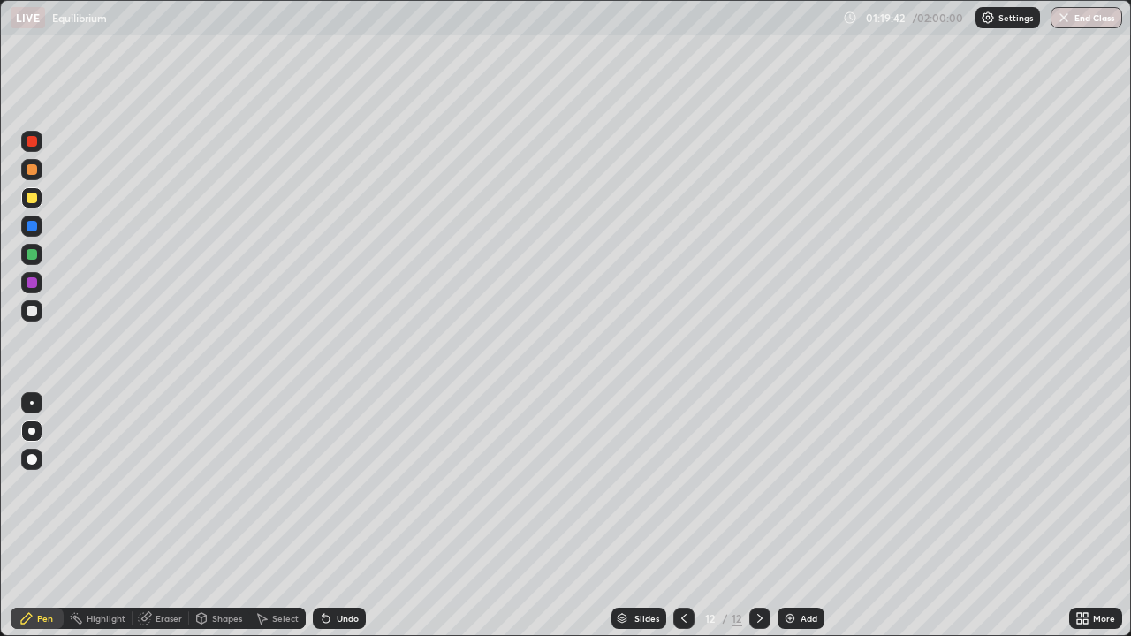
click at [33, 308] on div at bounding box center [32, 311] width 11 height 11
click at [807, 516] on div "Add" at bounding box center [808, 618] width 17 height 9
click at [32, 199] on div at bounding box center [32, 198] width 11 height 11
click at [350, 516] on div "Undo" at bounding box center [348, 618] width 22 height 9
click at [33, 254] on div at bounding box center [32, 254] width 11 height 11
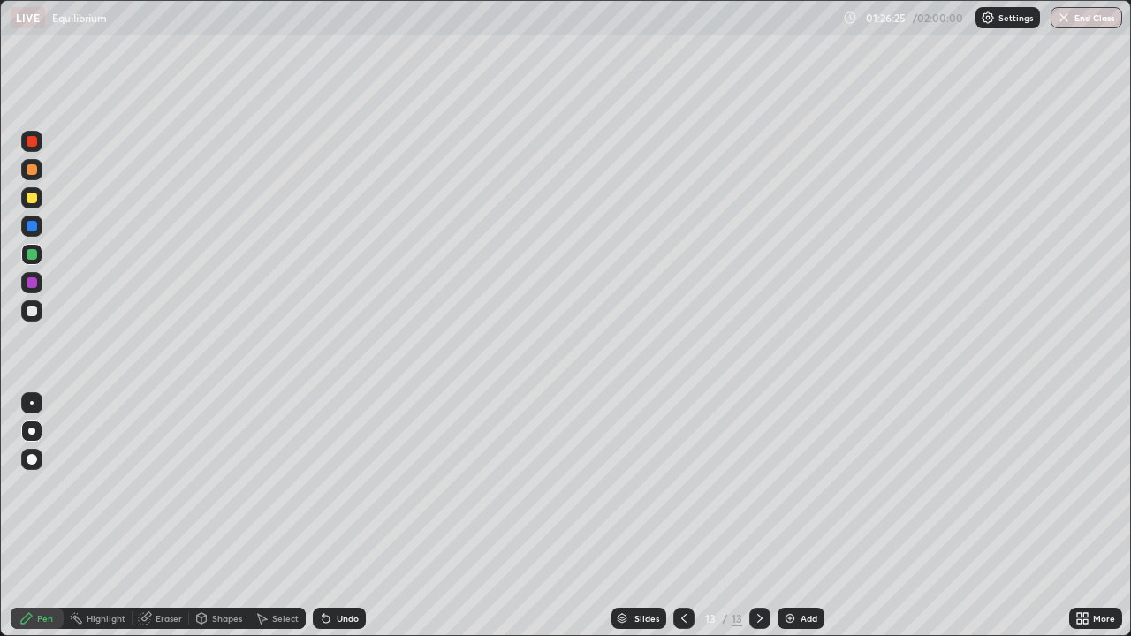
click at [801, 516] on div "Add" at bounding box center [808, 618] width 17 height 9
click at [29, 310] on div at bounding box center [32, 311] width 11 height 11
click at [347, 516] on div "Undo" at bounding box center [348, 618] width 22 height 9
click at [360, 516] on div "Undo" at bounding box center [339, 618] width 53 height 21
click at [356, 516] on div "Undo" at bounding box center [339, 618] width 53 height 21
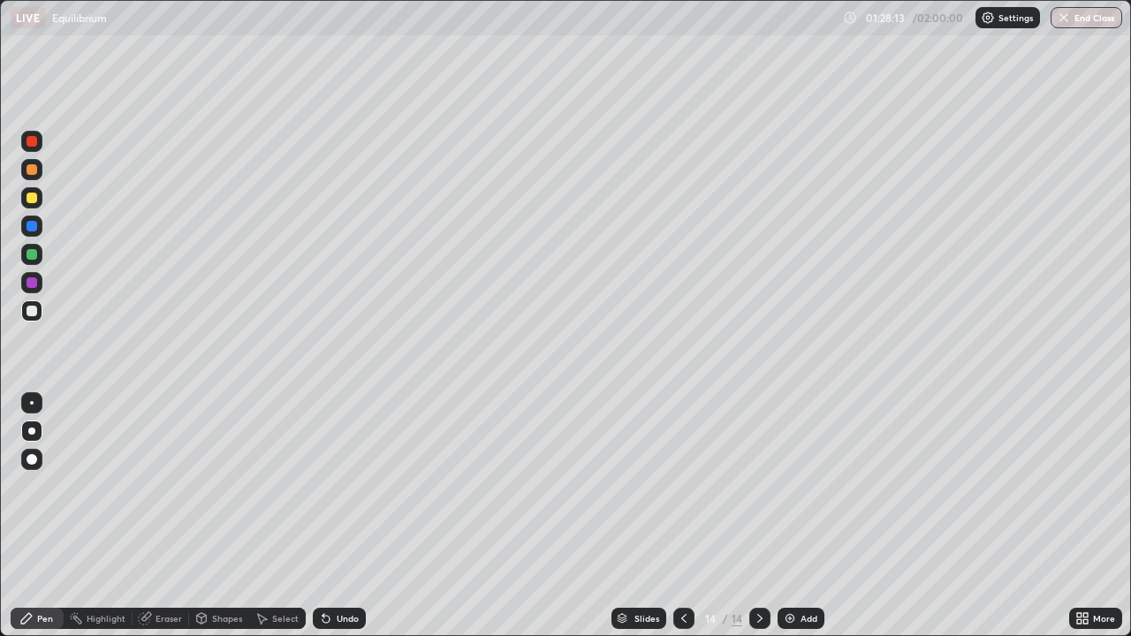
click at [29, 254] on div at bounding box center [32, 254] width 11 height 11
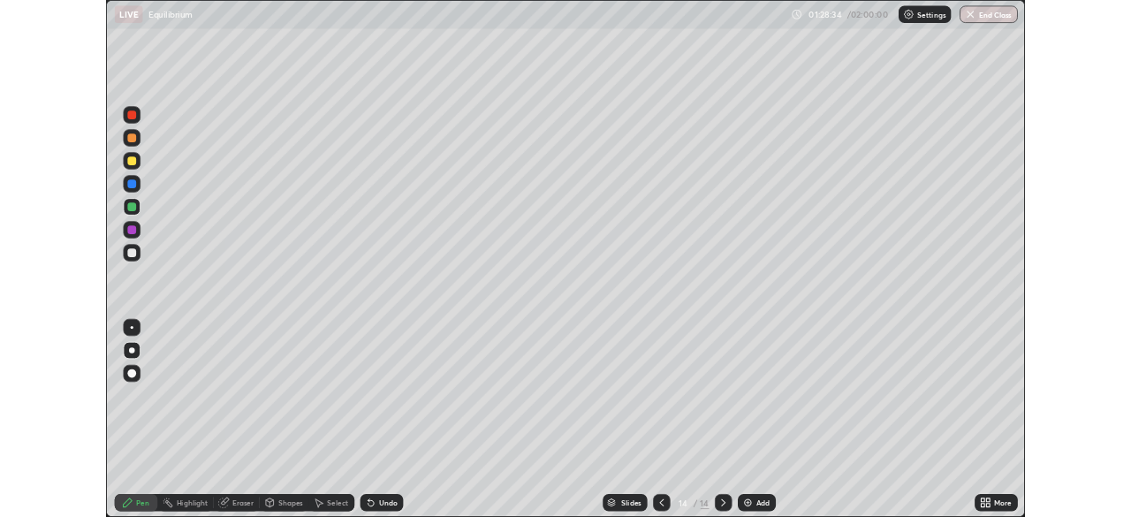
scroll to position [636, 1131]
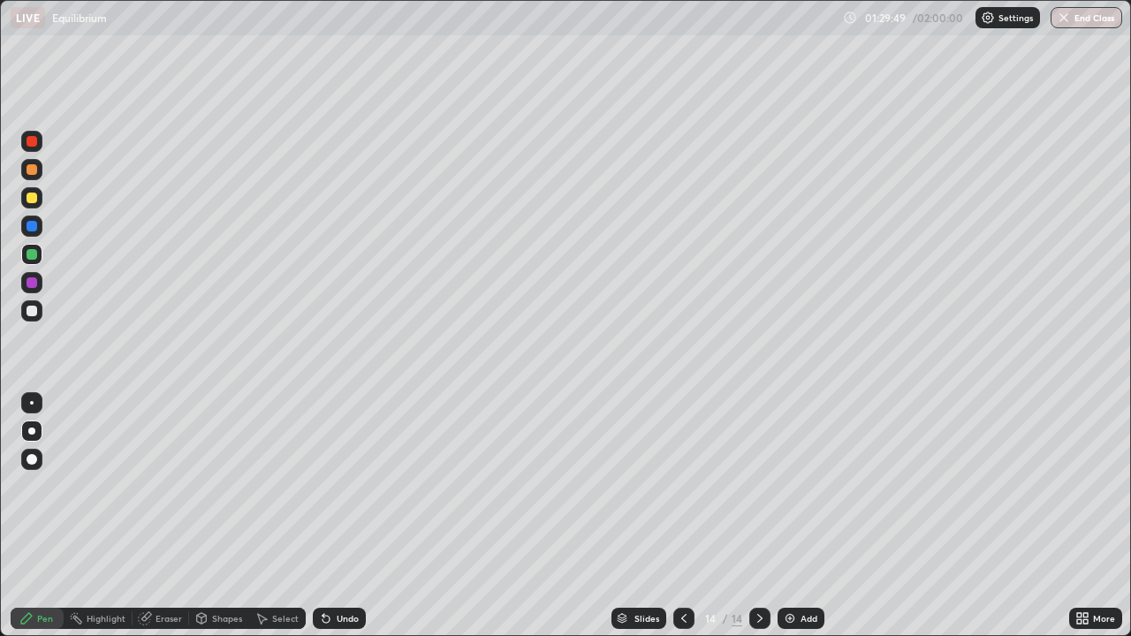
click at [29, 201] on div at bounding box center [32, 198] width 11 height 11
click at [34, 171] on div at bounding box center [32, 169] width 11 height 11
click at [682, 613] on icon at bounding box center [684, 618] width 14 height 14
click at [758, 618] on icon at bounding box center [760, 618] width 14 height 14
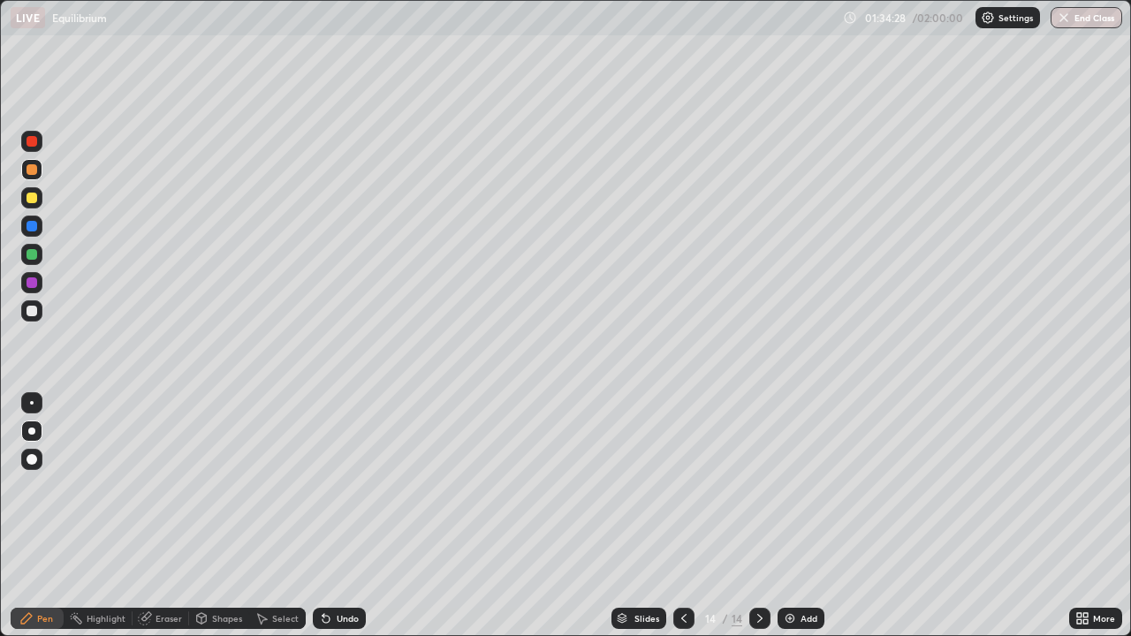
click at [797, 617] on div "Add" at bounding box center [800, 618] width 47 height 21
click at [33, 311] on div at bounding box center [32, 311] width 11 height 11
click at [30, 200] on div at bounding box center [32, 198] width 11 height 11
click at [674, 617] on div at bounding box center [683, 618] width 21 height 21
click at [682, 617] on icon at bounding box center [684, 618] width 14 height 14
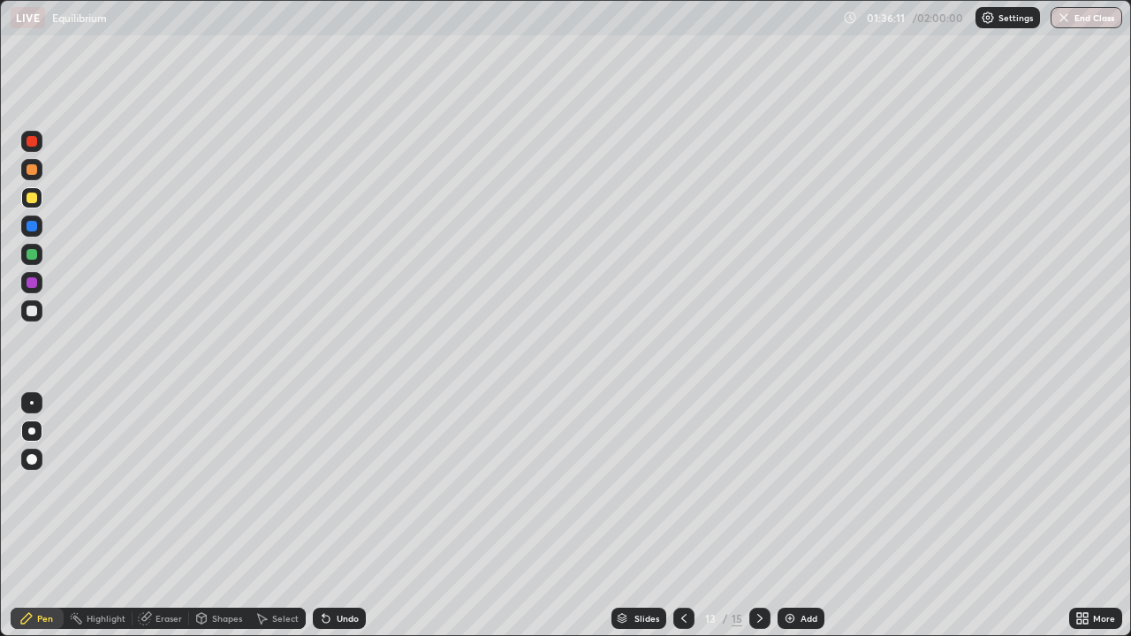
click at [759, 613] on icon at bounding box center [760, 618] width 14 height 14
click at [758, 617] on icon at bounding box center [760, 618] width 14 height 14
click at [802, 616] on div "Add" at bounding box center [808, 618] width 17 height 9
click at [673, 617] on div at bounding box center [683, 618] width 21 height 21
click at [758, 620] on icon at bounding box center [759, 618] width 5 height 9
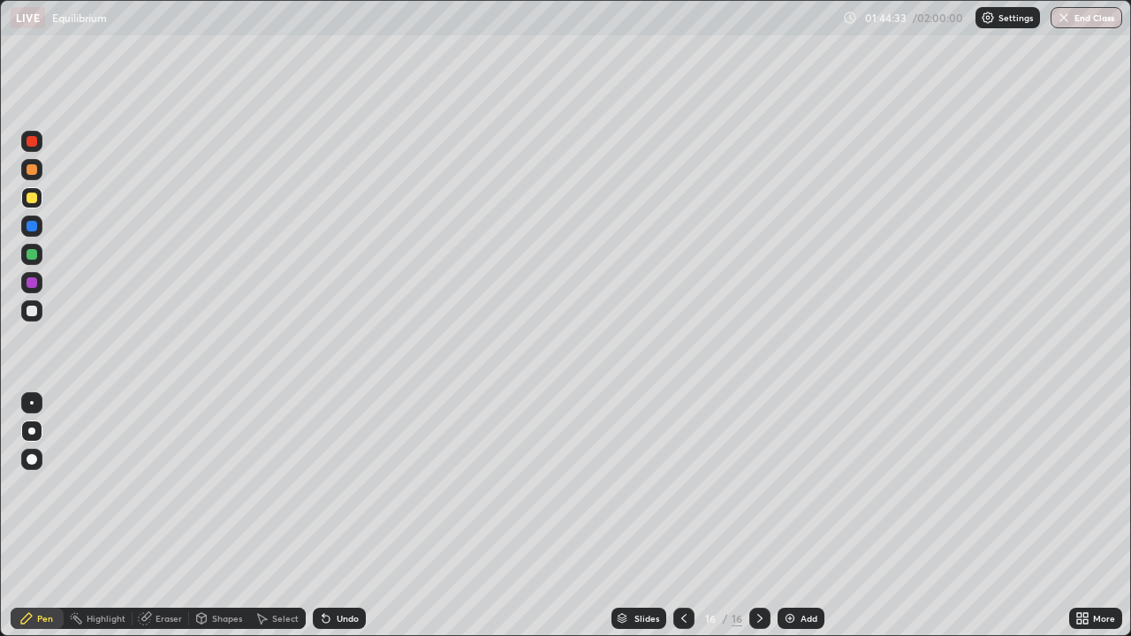
click at [34, 314] on div at bounding box center [32, 311] width 11 height 11
click at [800, 617] on div "Add" at bounding box center [808, 618] width 17 height 9
click at [29, 202] on div at bounding box center [32, 198] width 11 height 11
click at [348, 625] on div "Undo" at bounding box center [339, 618] width 53 height 21
click at [343, 618] on div "Undo" at bounding box center [348, 618] width 22 height 9
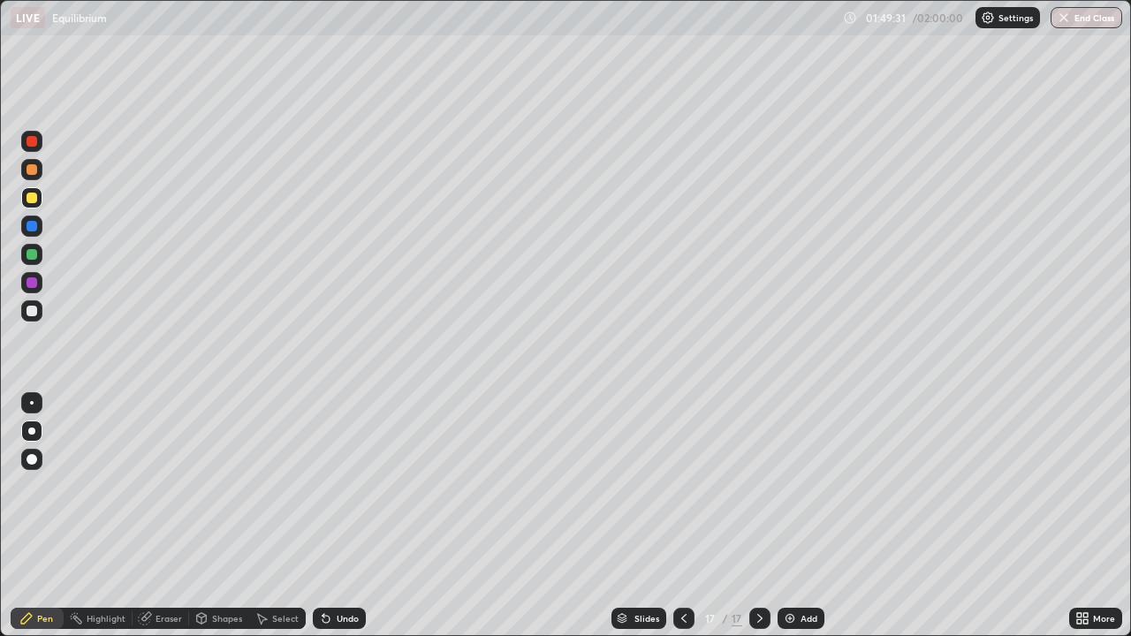
click at [349, 611] on div "Undo" at bounding box center [339, 618] width 53 height 21
click at [175, 621] on div "Eraser" at bounding box center [168, 618] width 27 height 9
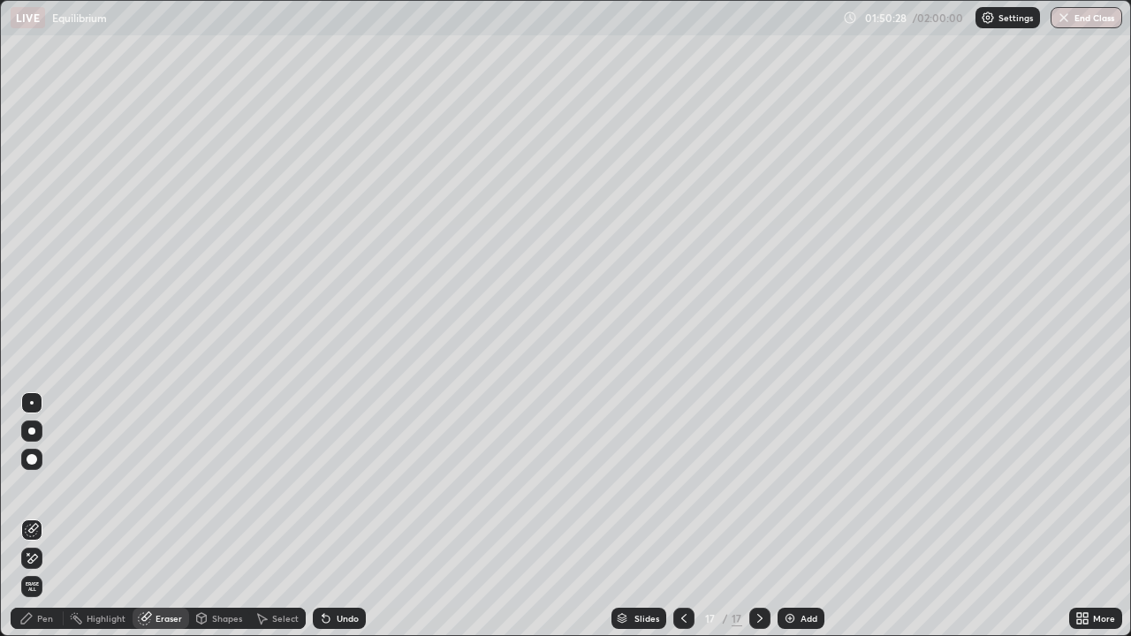
click at [55, 628] on div "Pen" at bounding box center [37, 618] width 53 height 21
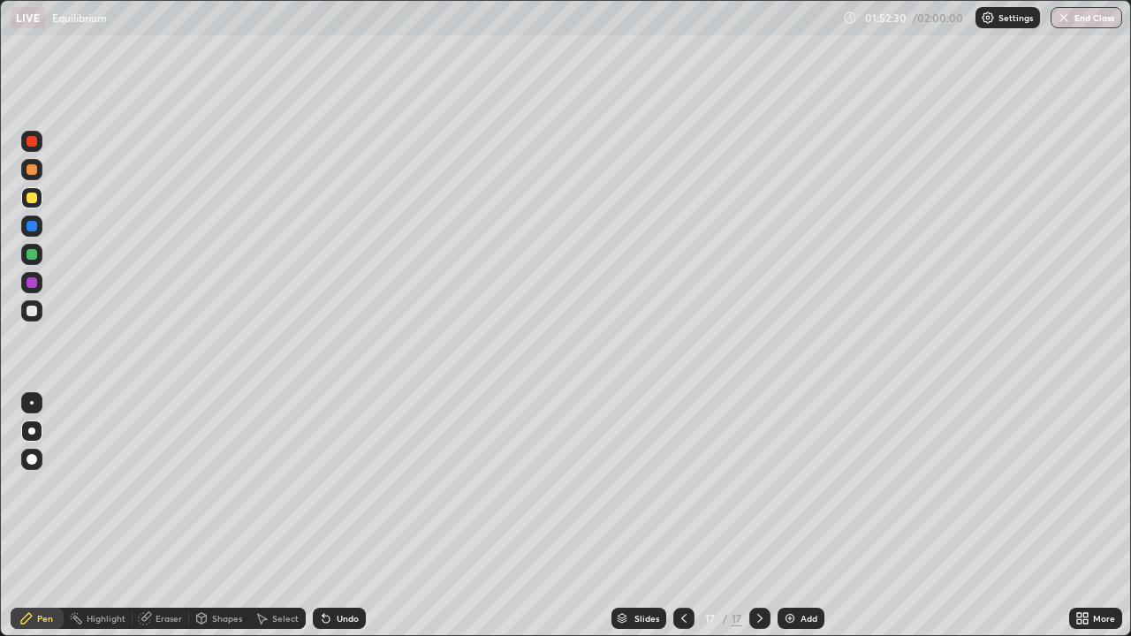
click at [806, 618] on div "Add" at bounding box center [808, 618] width 17 height 9
click at [33, 311] on div at bounding box center [32, 311] width 11 height 11
click at [342, 617] on div "Undo" at bounding box center [348, 618] width 22 height 9
click at [345, 615] on div "Undo" at bounding box center [348, 618] width 22 height 9
click at [348, 617] on div "Undo" at bounding box center [348, 618] width 22 height 9
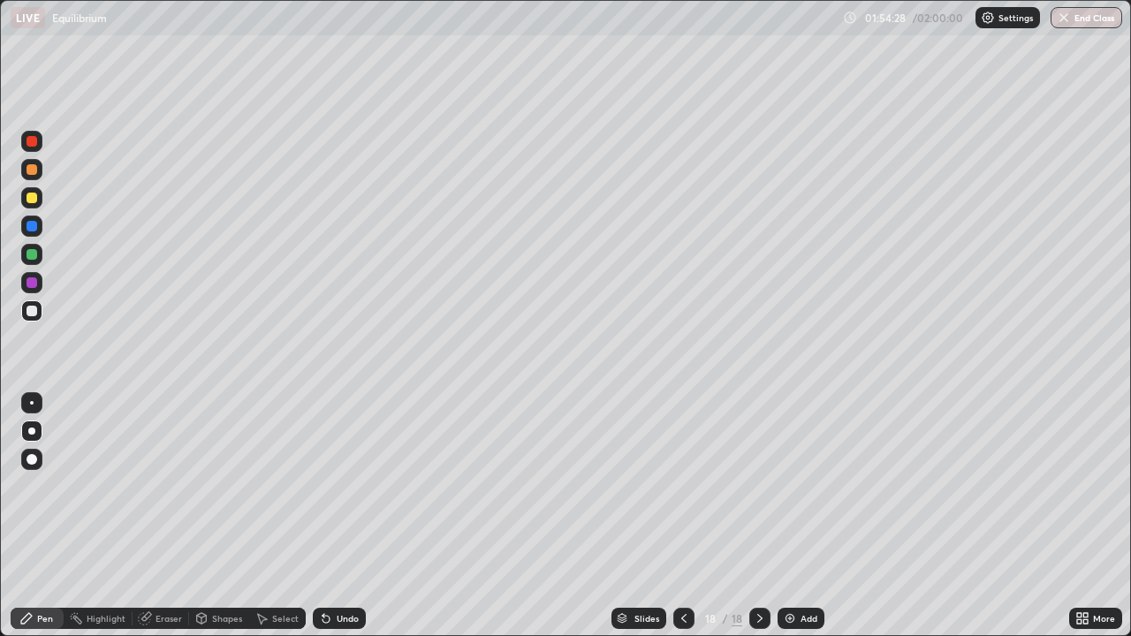
click at [354, 617] on div "Undo" at bounding box center [348, 618] width 22 height 9
click at [30, 200] on div at bounding box center [32, 198] width 11 height 11
click at [804, 611] on div "Add" at bounding box center [800, 618] width 47 height 21
click at [688, 611] on icon at bounding box center [684, 618] width 14 height 14
click at [753, 622] on icon at bounding box center [760, 618] width 14 height 14
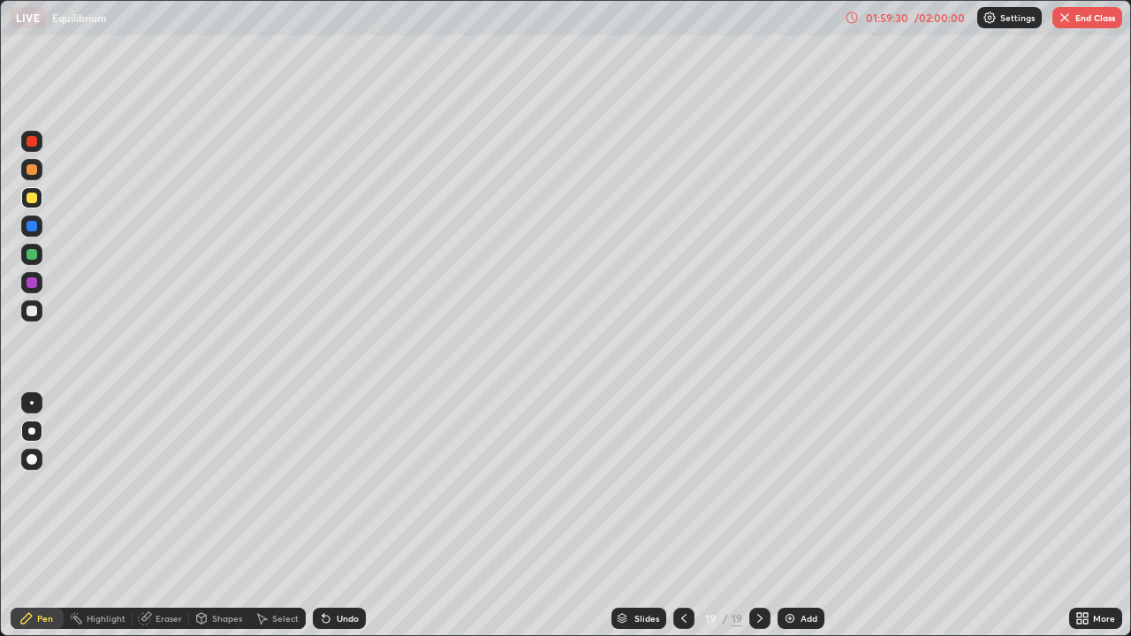
click at [1089, 20] on button "End Class" at bounding box center [1087, 17] width 70 height 21
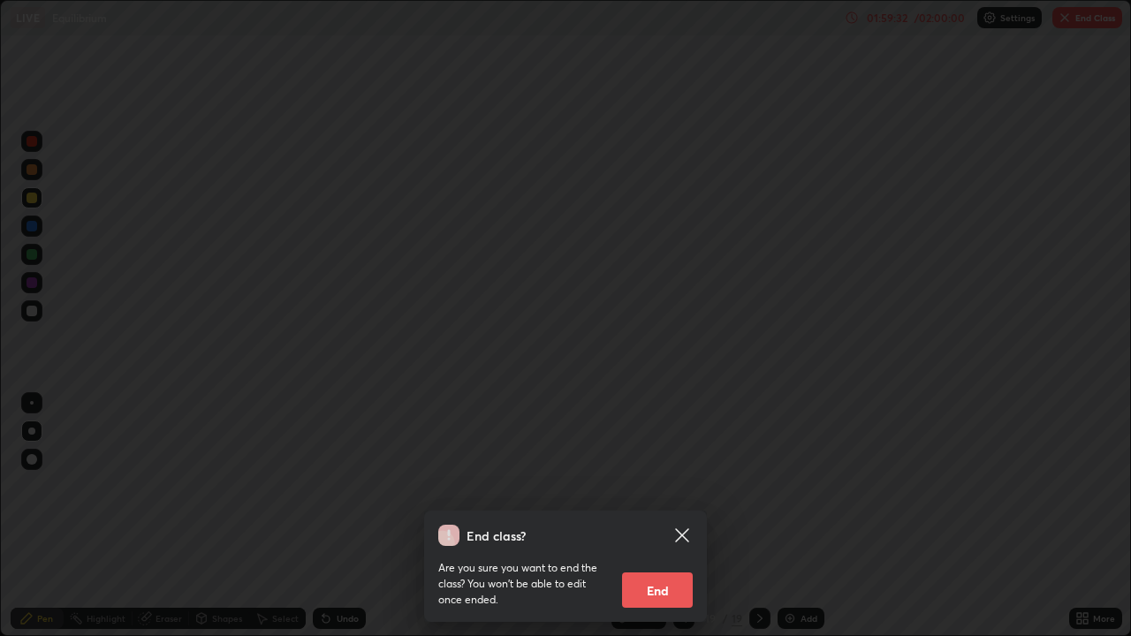
click at [667, 585] on button "End" at bounding box center [657, 589] width 71 height 35
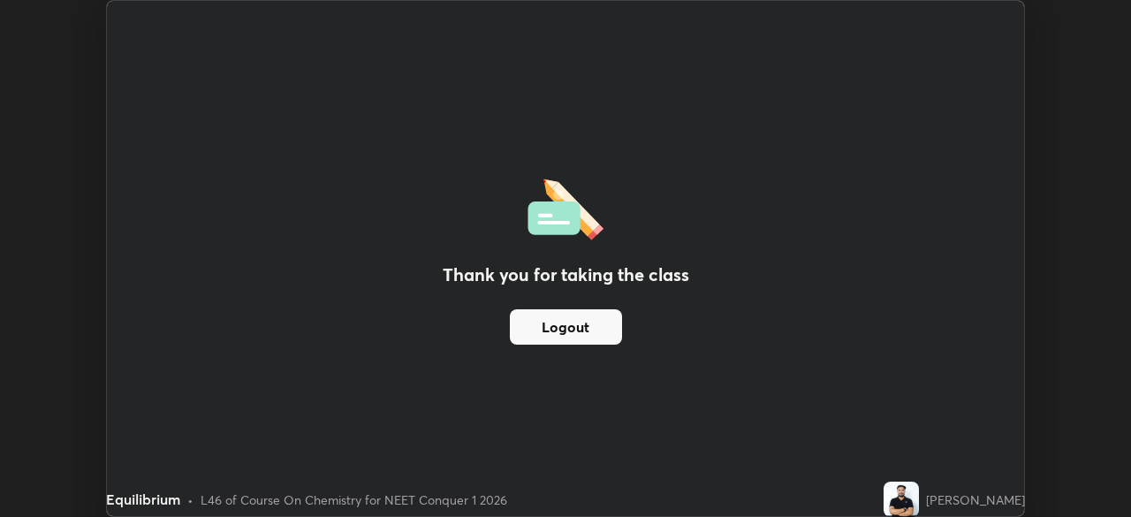
scroll to position [87817, 87203]
